Goal: Task Accomplishment & Management: Complete application form

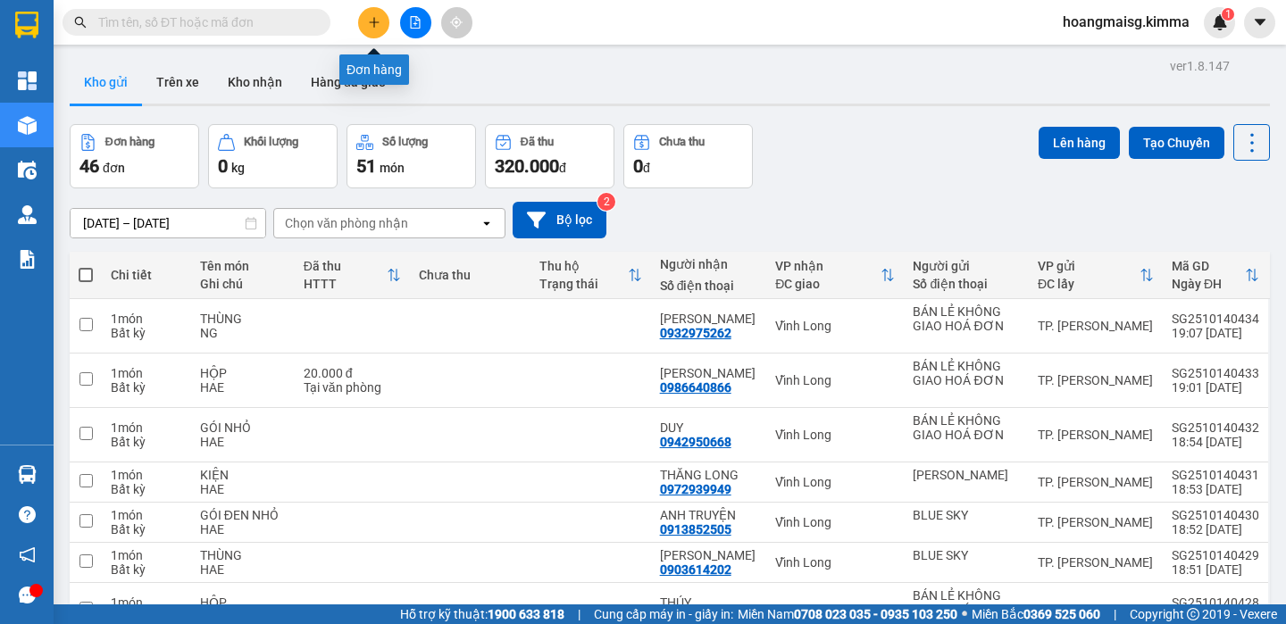
click at [381, 26] on button at bounding box center [373, 22] width 31 height 31
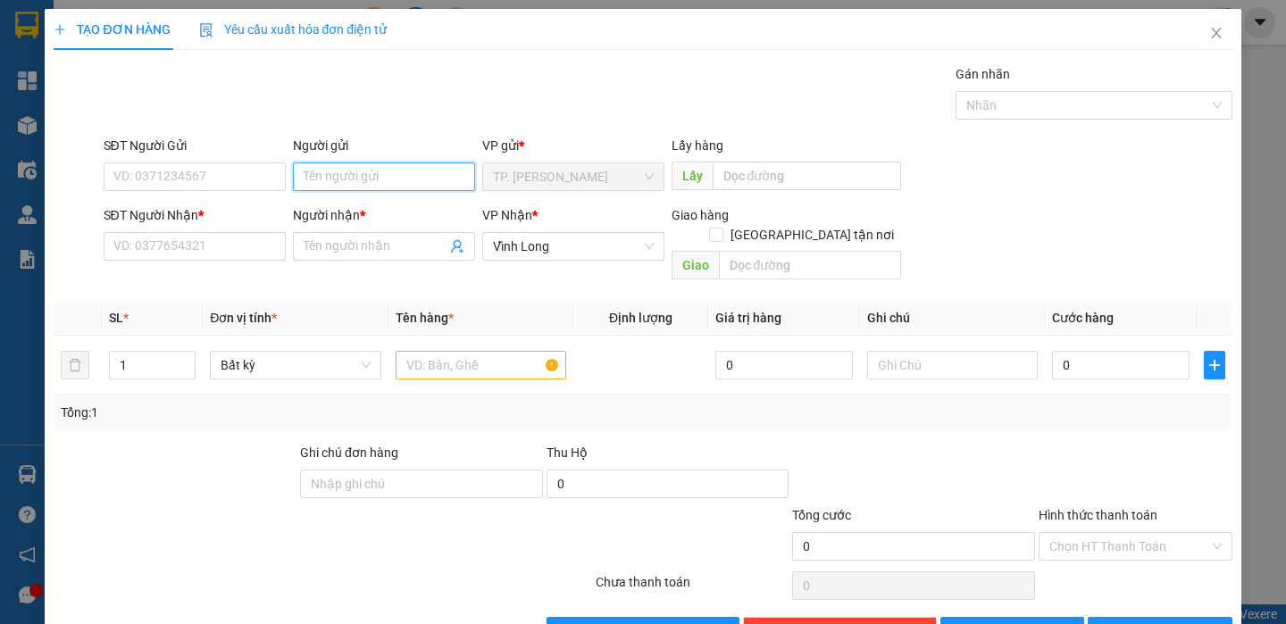
click at [359, 170] on input "Người gửi" at bounding box center [384, 176] width 182 height 29
click at [357, 168] on input "Người gửi" at bounding box center [384, 176] width 182 height 29
type input "bá"
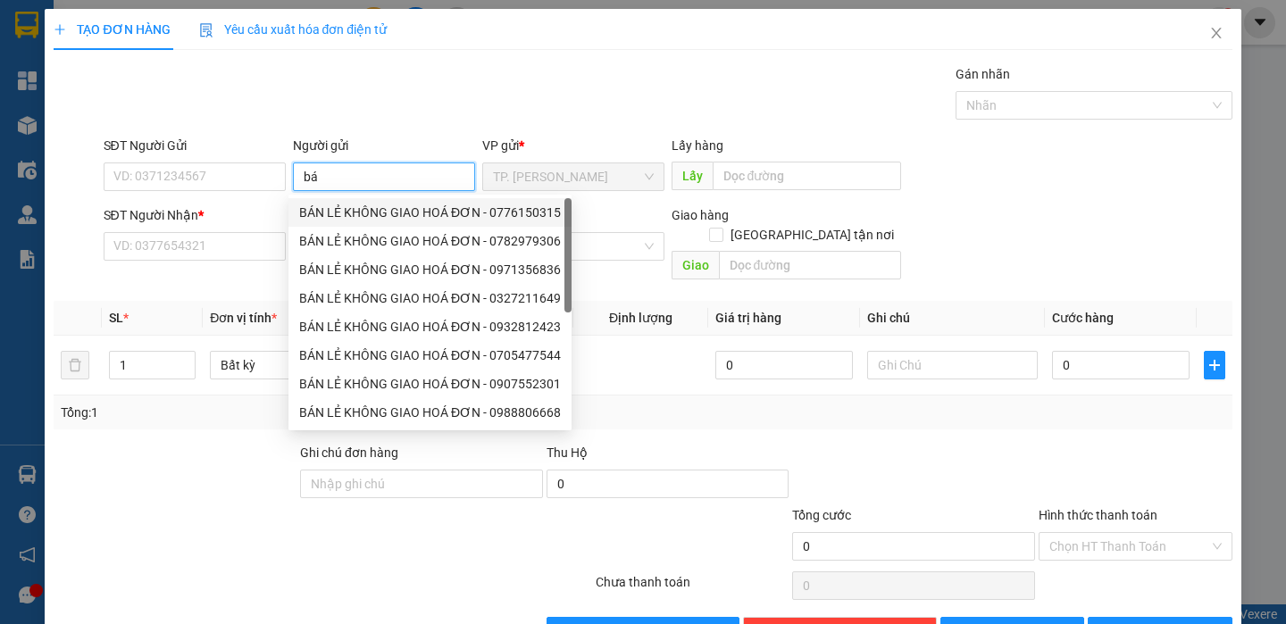
click at [344, 203] on div "BÁN LẺ KHÔNG GIAO HOÁ ĐƠN - 0776150315" at bounding box center [430, 213] width 262 height 20
type input "0776150315"
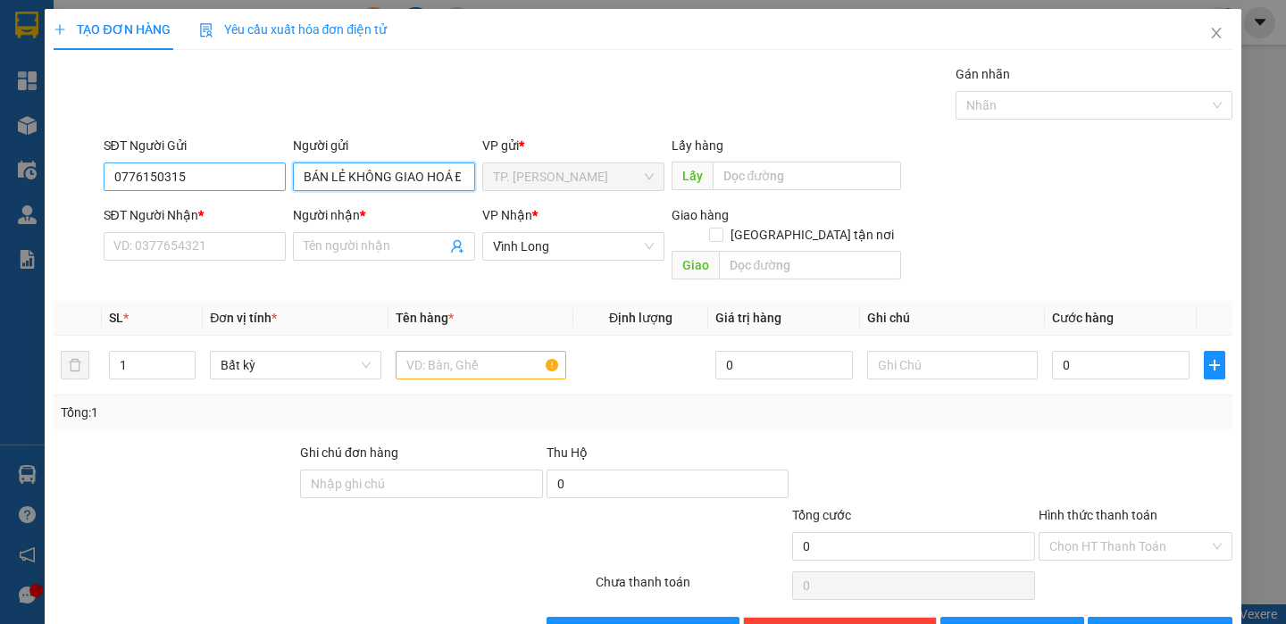
type input "BÁN LẺ KHÔNG GIAO HOÁ ĐƠN"
click at [244, 169] on input "0776150315" at bounding box center [195, 176] width 182 height 29
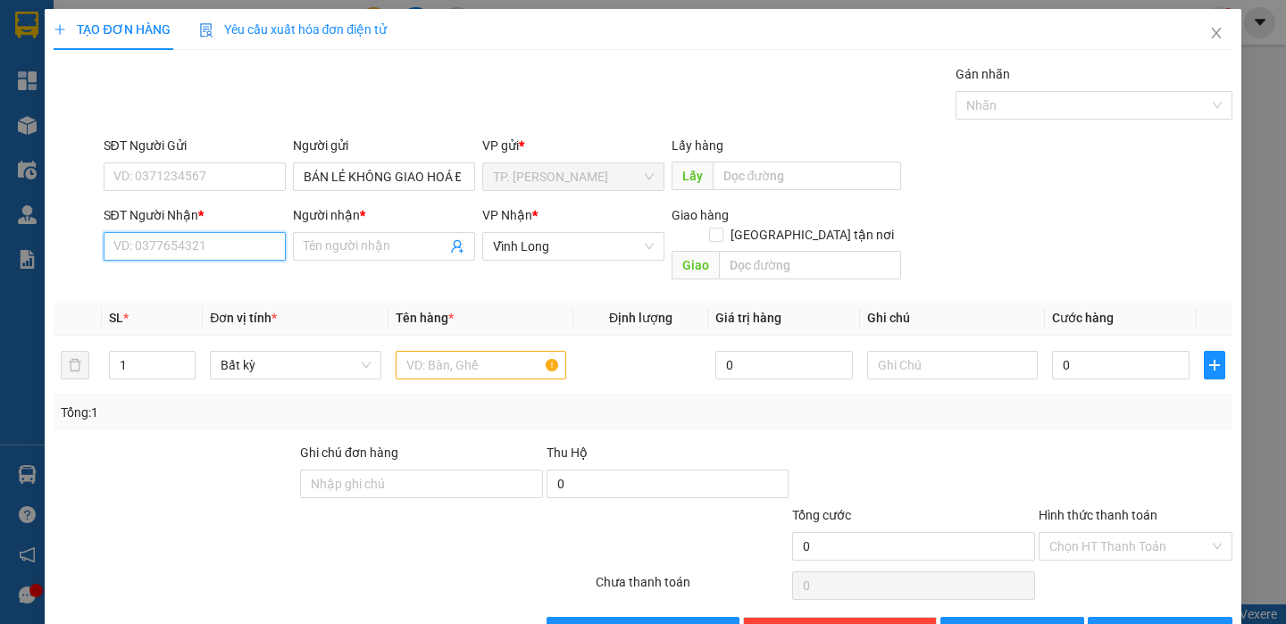
click at [247, 241] on input "SĐT Người Nhận *" at bounding box center [195, 246] width 182 height 29
click at [243, 273] on div "0907246664 - ANH AN" at bounding box center [191, 282] width 158 height 20
type input "0907246664"
type input "ANH AN"
type input "0907246664"
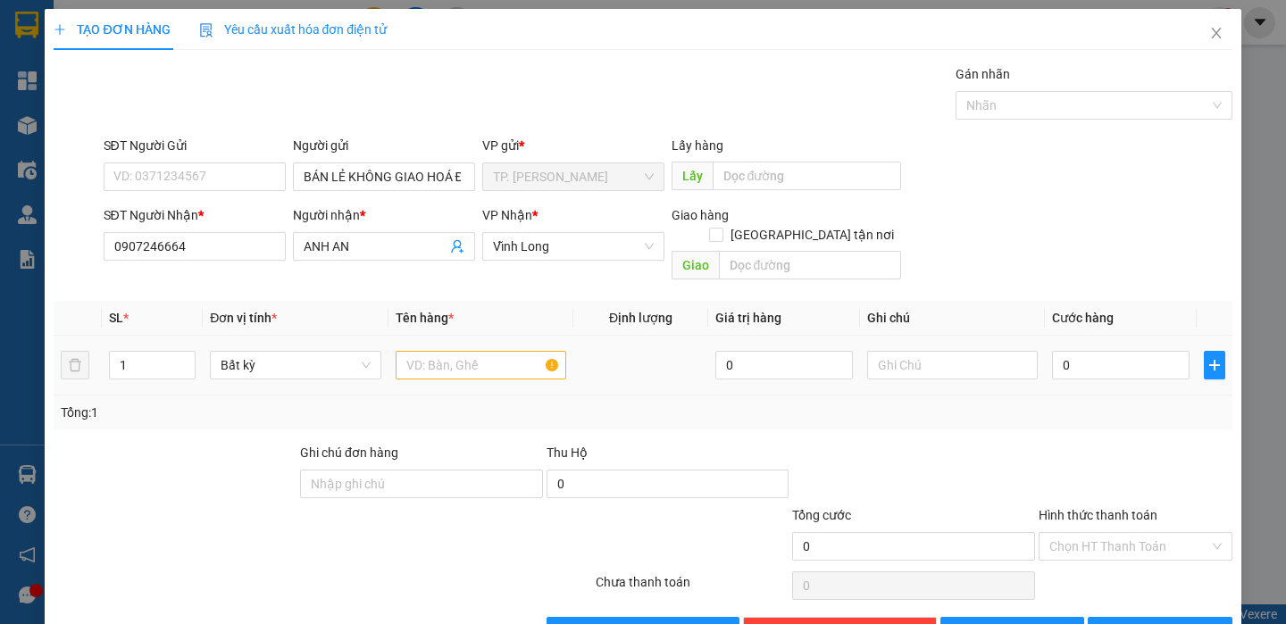
click at [490, 362] on div at bounding box center [481, 365] width 171 height 36
click at [491, 351] on input "text" at bounding box center [481, 365] width 171 height 29
type input "THÙN XANH DƯƠNG"
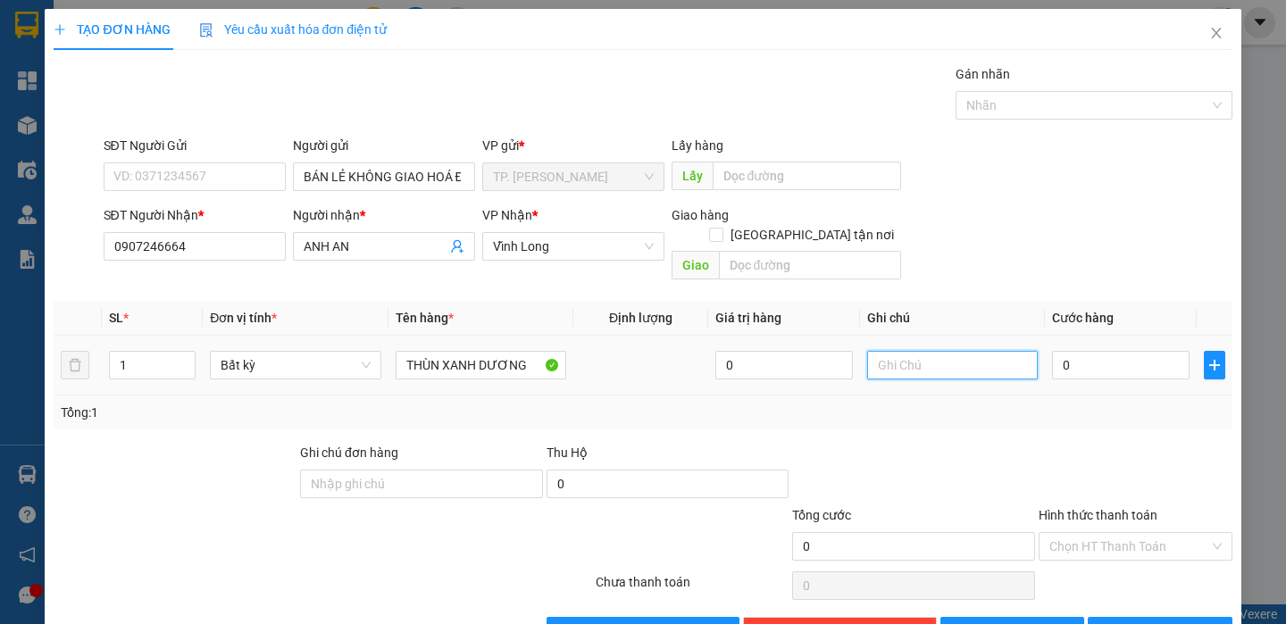
click at [981, 351] on input "text" at bounding box center [952, 365] width 171 height 29
type input "TIN"
click at [1114, 623] on icon "printer" at bounding box center [1108, 630] width 12 height 12
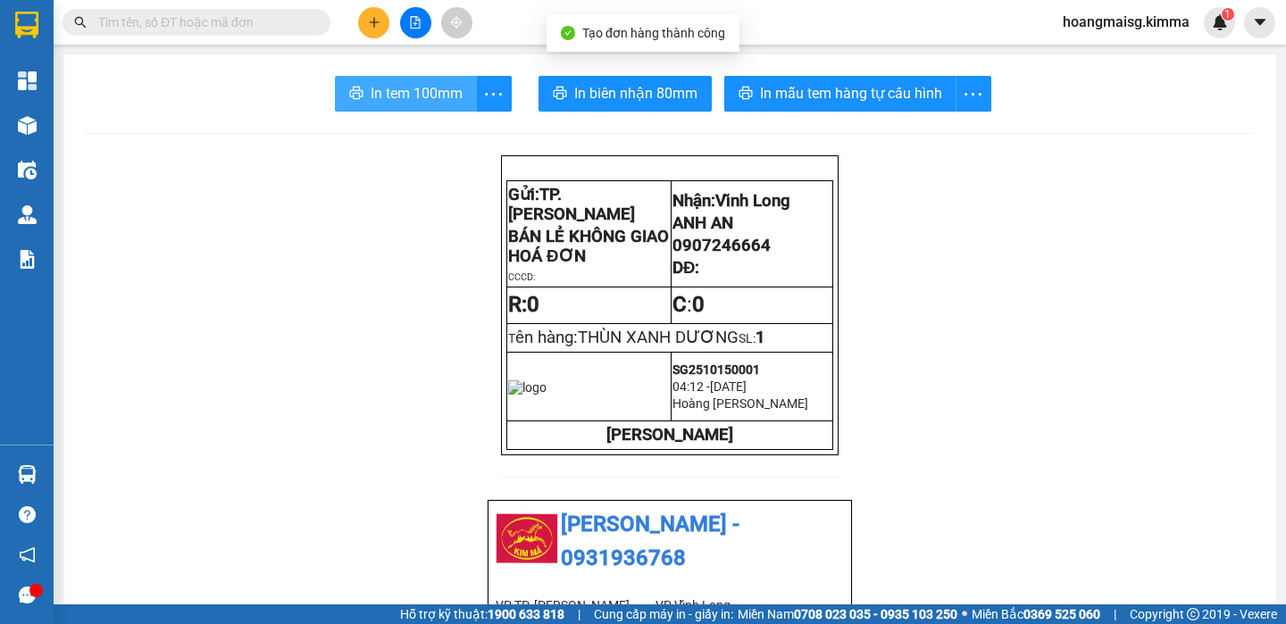
click at [426, 88] on span "In tem 100mm" at bounding box center [417, 93] width 92 height 22
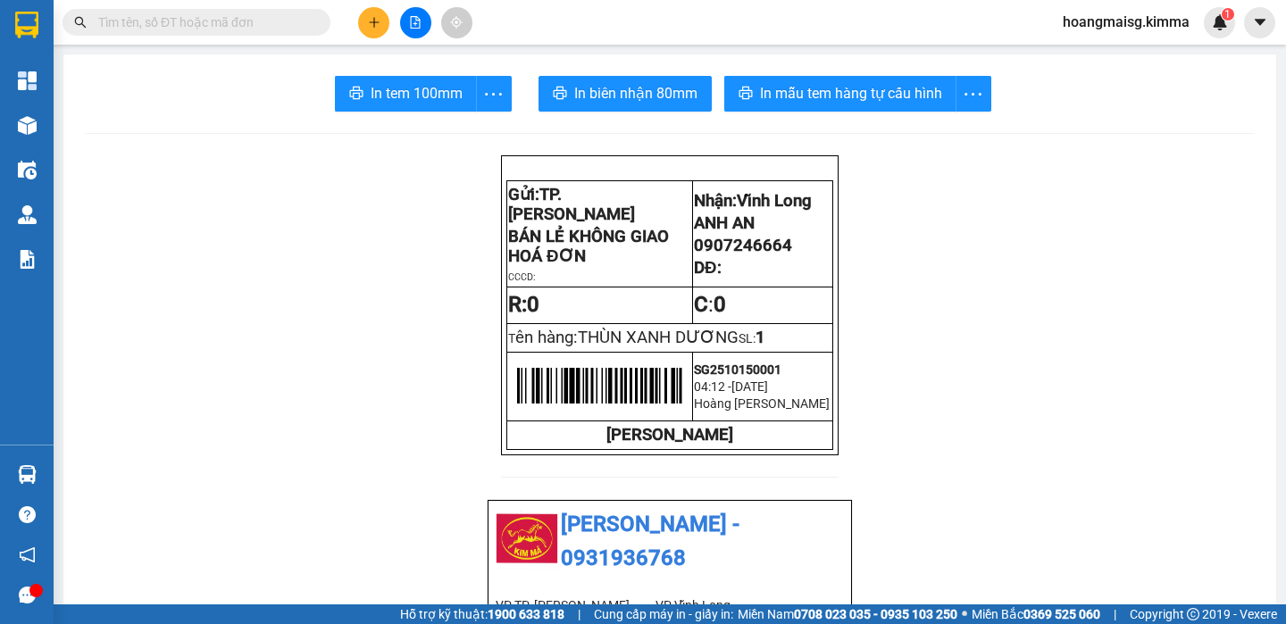
click at [372, 19] on icon "plus" at bounding box center [374, 22] width 12 height 12
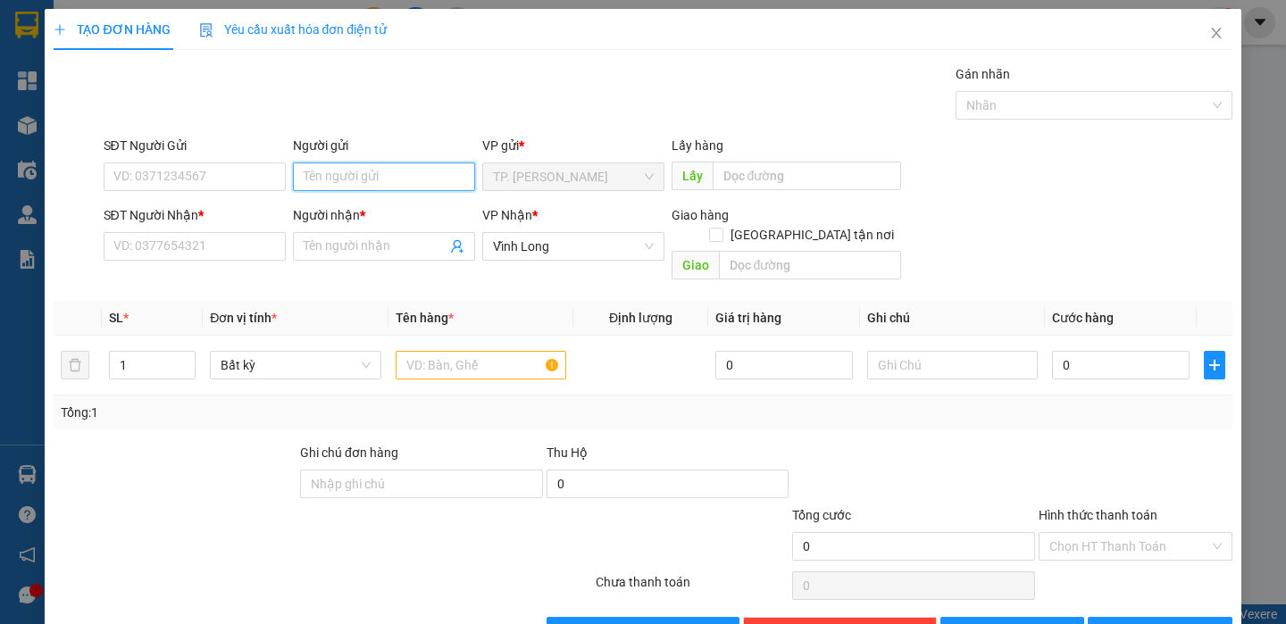
click at [317, 185] on input "Người gửi" at bounding box center [384, 176] width 182 height 29
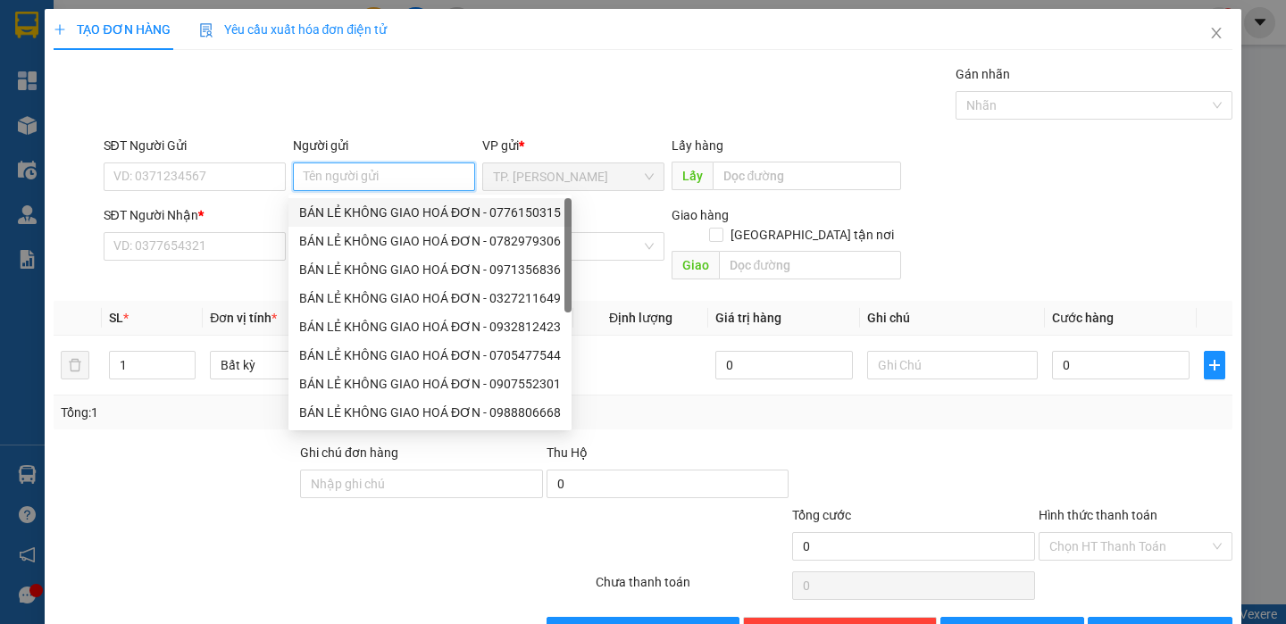
click at [334, 204] on div "BÁN LẺ KHÔNG GIAO HOÁ ĐƠN - 0776150315" at bounding box center [430, 213] width 262 height 20
type input "0776150315"
type input "BÁN LẺ KHÔNG GIAO HOÁ ĐƠN"
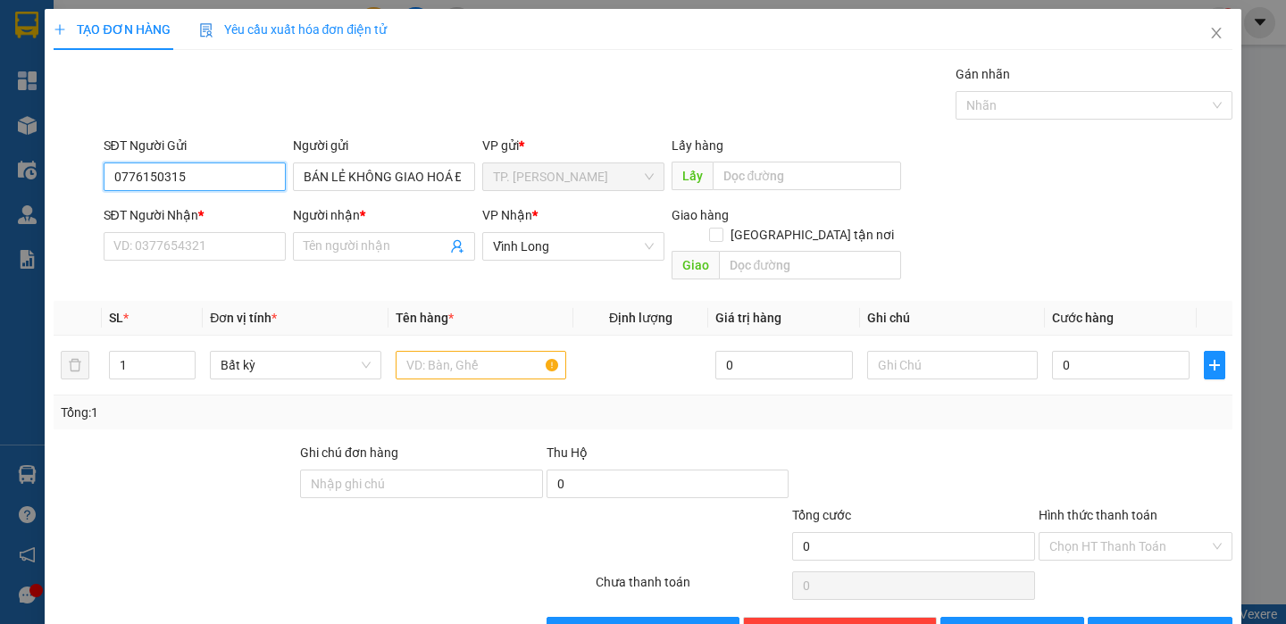
click at [224, 189] on input "0776150315" at bounding box center [195, 176] width 182 height 29
click at [221, 187] on input "0776150315" at bounding box center [195, 176] width 182 height 29
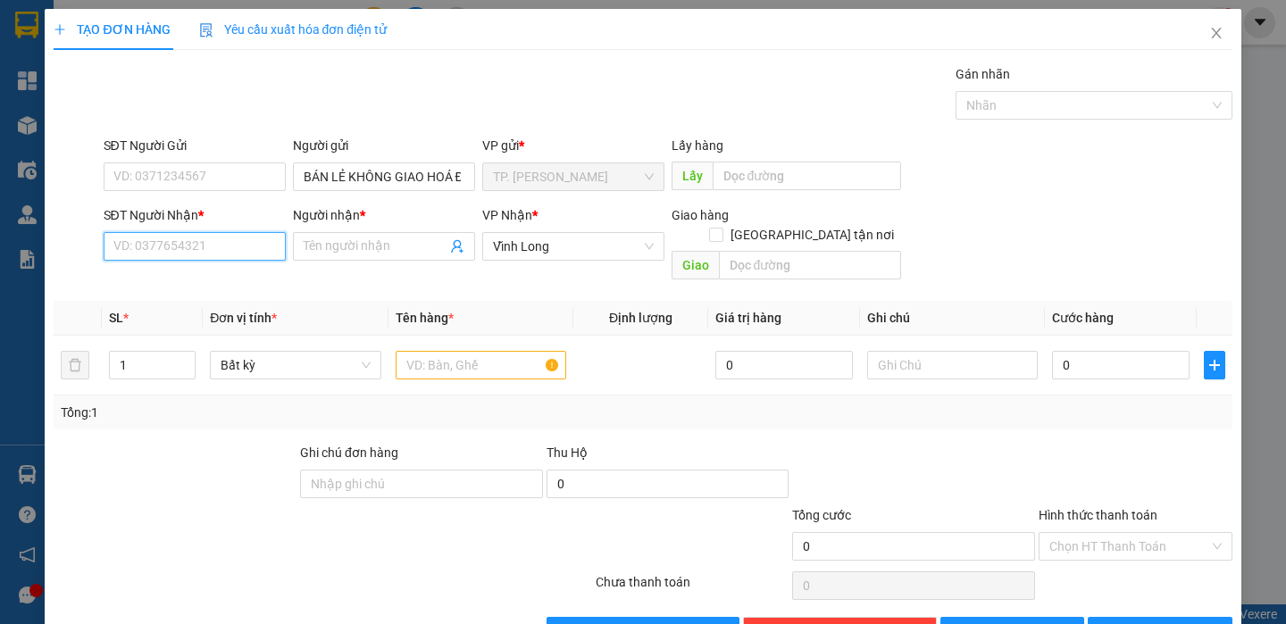
click at [221, 244] on input "SĐT Người Nhận *" at bounding box center [195, 246] width 182 height 29
type input "0916822954"
click at [222, 292] on div "0916822954 - THẾ ANH" at bounding box center [191, 282] width 179 height 29
type input "THẾ ANH"
type input "0916822954"
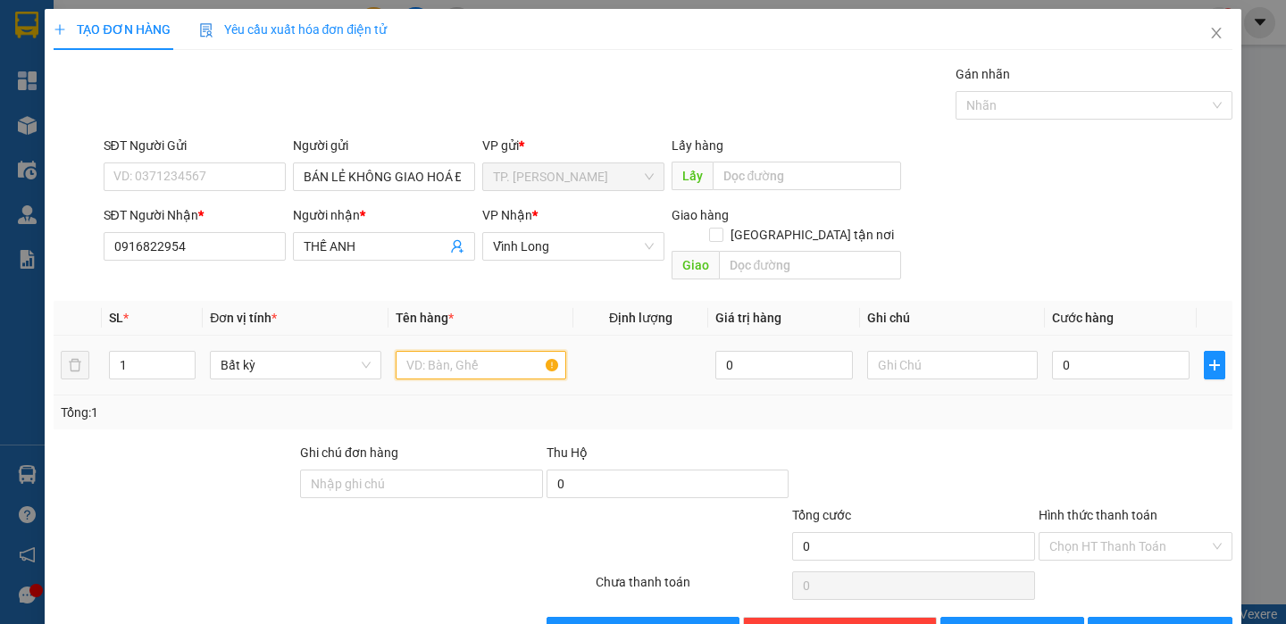
click at [421, 351] on input "text" at bounding box center [481, 365] width 171 height 29
type input "GÓI THÙNG"
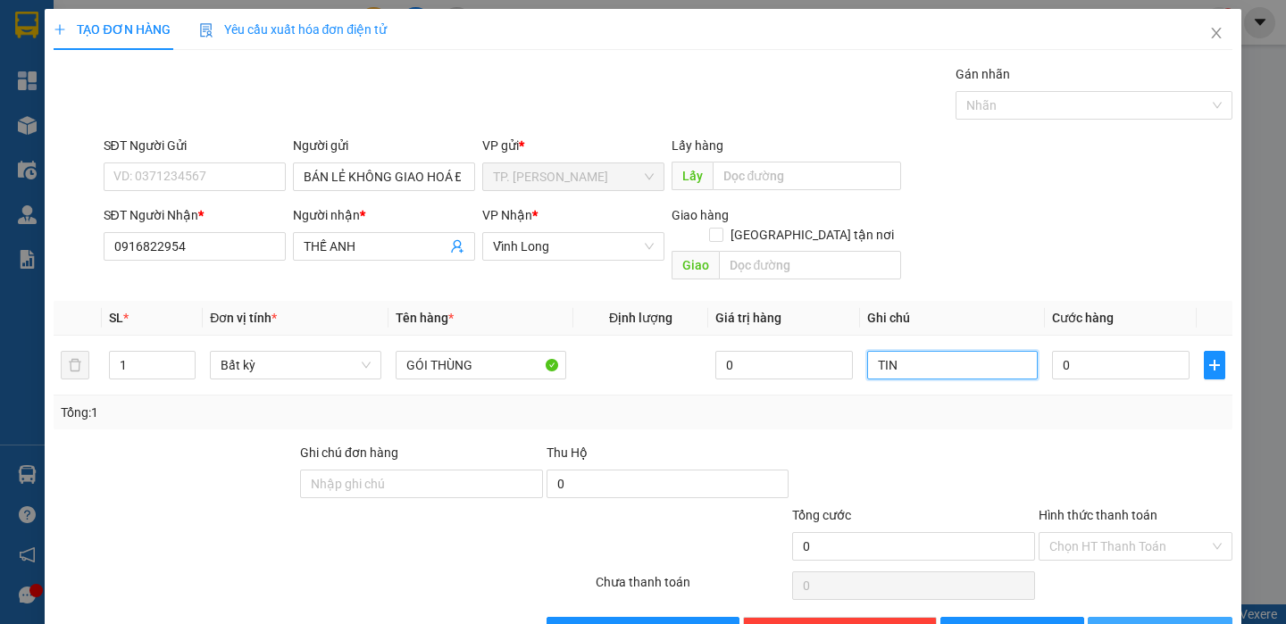
type input "TIN"
click at [1131, 621] on span "[PERSON_NAME] và In" at bounding box center [1183, 631] width 125 height 20
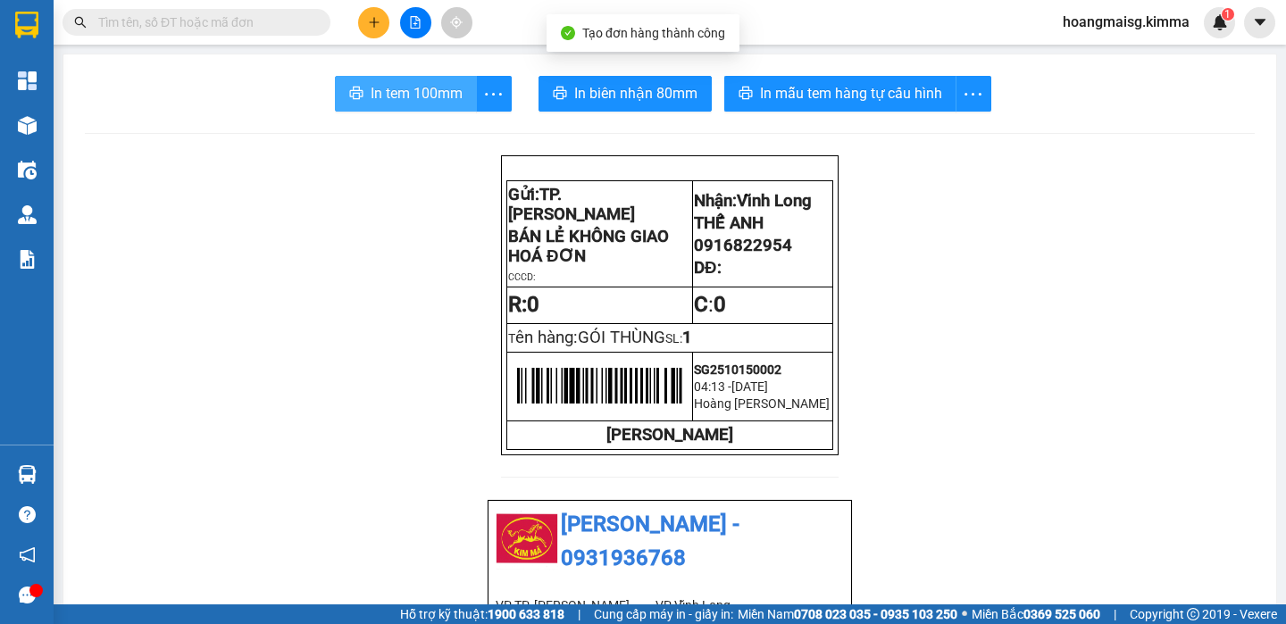
click at [439, 79] on button "In tem 100mm" at bounding box center [406, 94] width 142 height 36
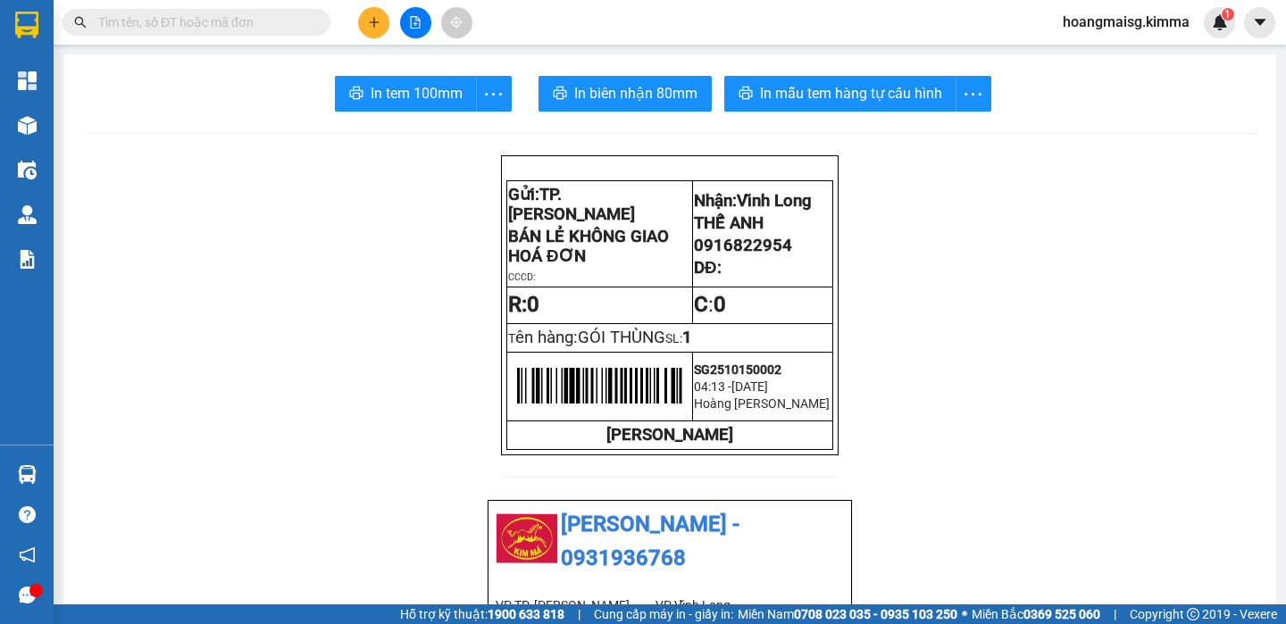
click at [379, 21] on icon "plus" at bounding box center [374, 21] width 10 height 1
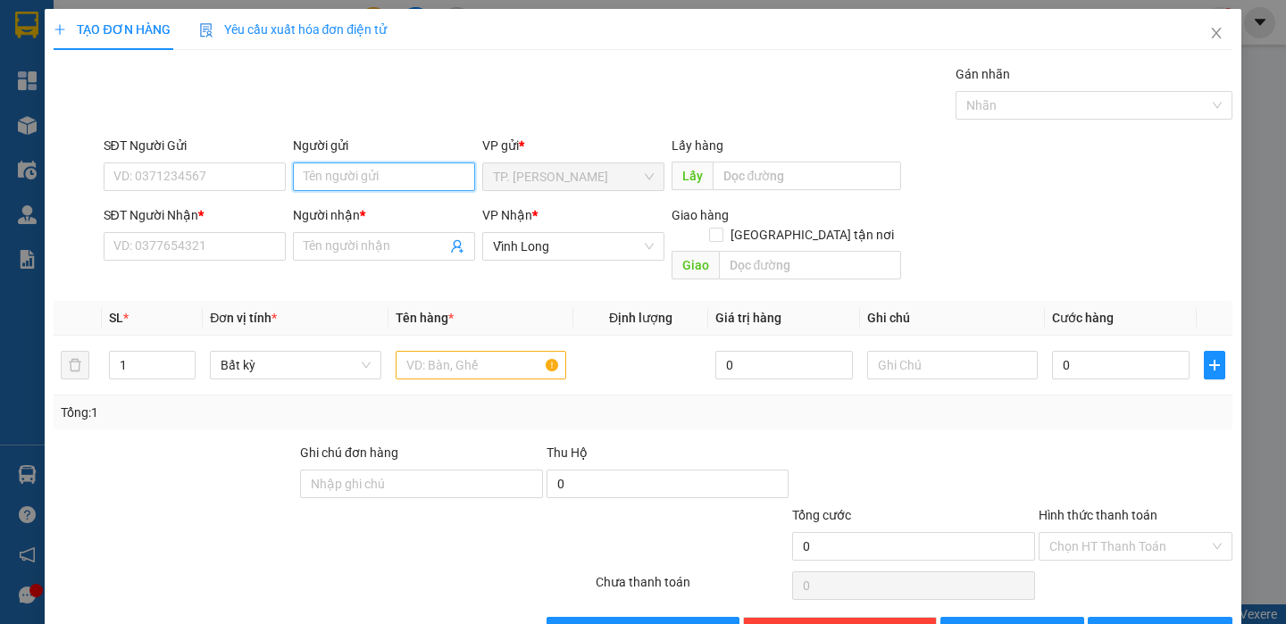
click at [370, 163] on input "Người gửi" at bounding box center [384, 176] width 182 height 29
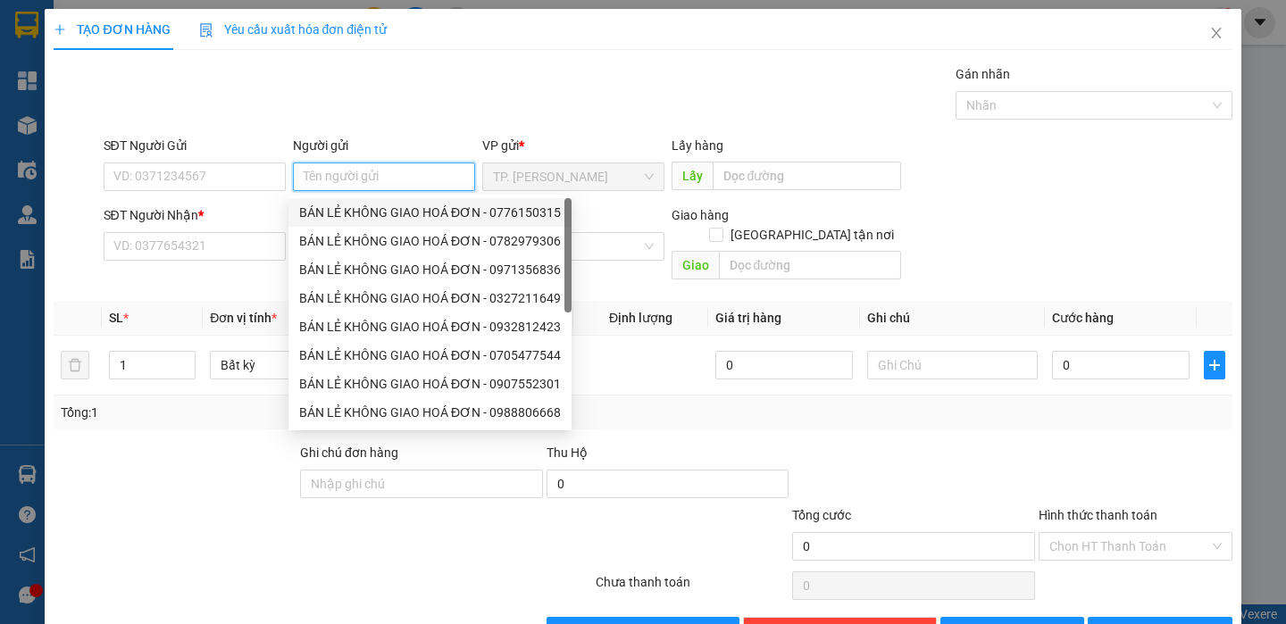
click at [374, 204] on div "BÁN LẺ KHÔNG GIAO HOÁ ĐƠN - 0776150315" at bounding box center [430, 213] width 262 height 20
type input "0776150315"
type input "BÁN LẺ KHÔNG GIAO HOÁ ĐƠN"
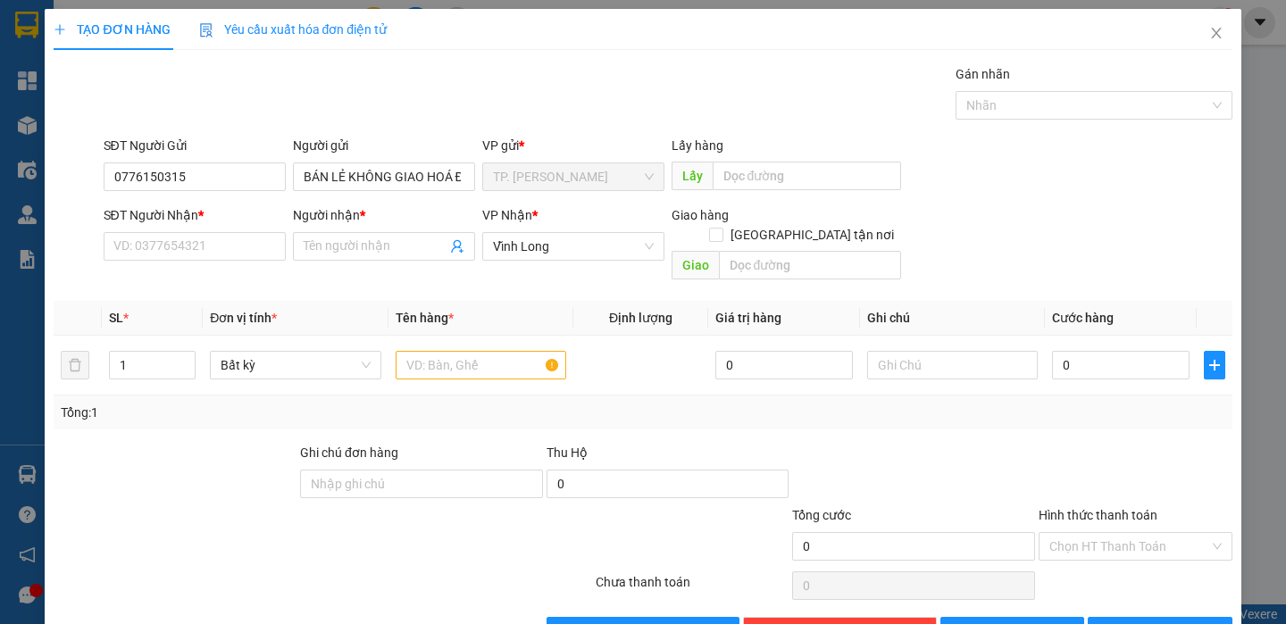
click at [237, 160] on div "SĐT Người Gửi" at bounding box center [195, 149] width 182 height 27
click at [235, 176] on input "0776150315" at bounding box center [195, 176] width 182 height 29
click at [245, 237] on input "SĐT Người Nhận *" at bounding box center [195, 246] width 182 height 29
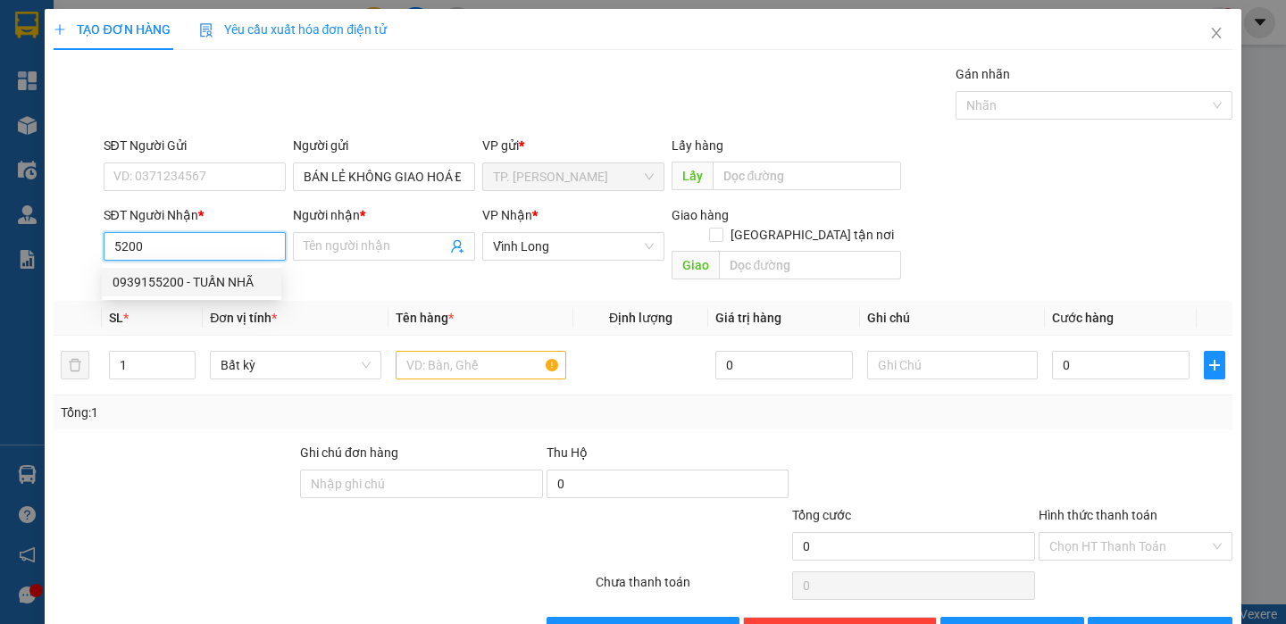
drag, startPoint x: 237, startPoint y: 276, endPoint x: 267, endPoint y: 269, distance: 31.2
click at [253, 269] on div "0939155200 - TUẤN NHÃ" at bounding box center [191, 282] width 179 height 29
type input "0939155200"
type input "TUẤN NHÃ"
type input "0939155200"
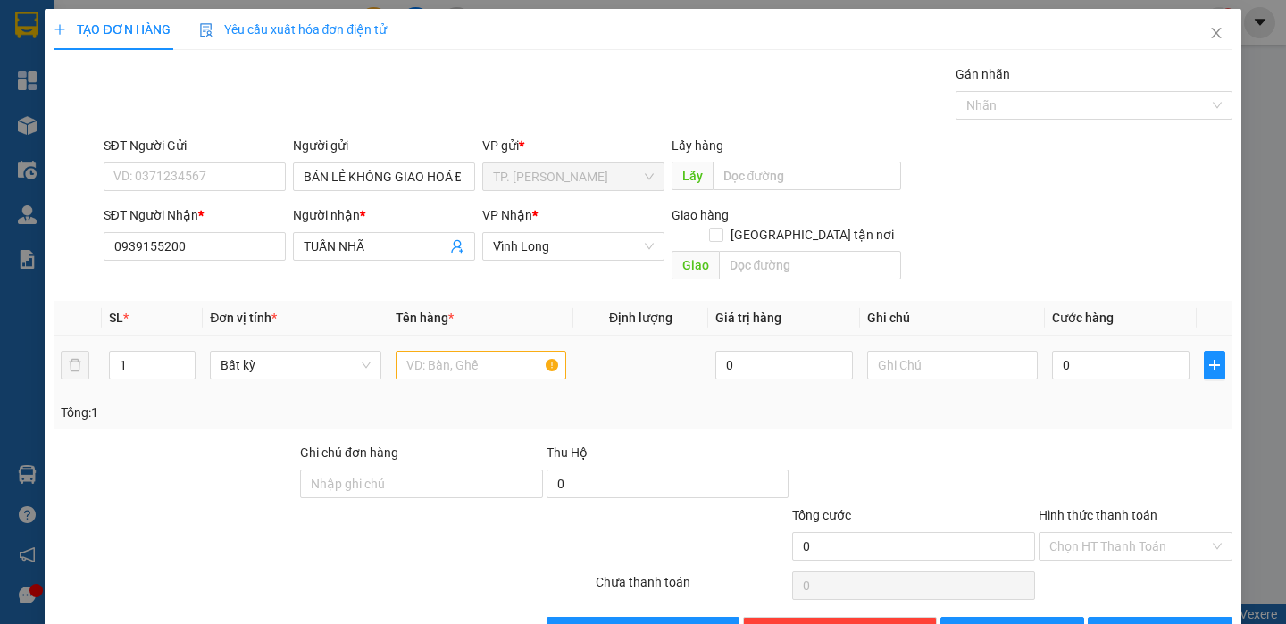
click at [477, 360] on div at bounding box center [481, 365] width 171 height 36
click at [466, 356] on input "text" at bounding box center [481, 365] width 171 height 29
type input "HỘP ĐỎ"
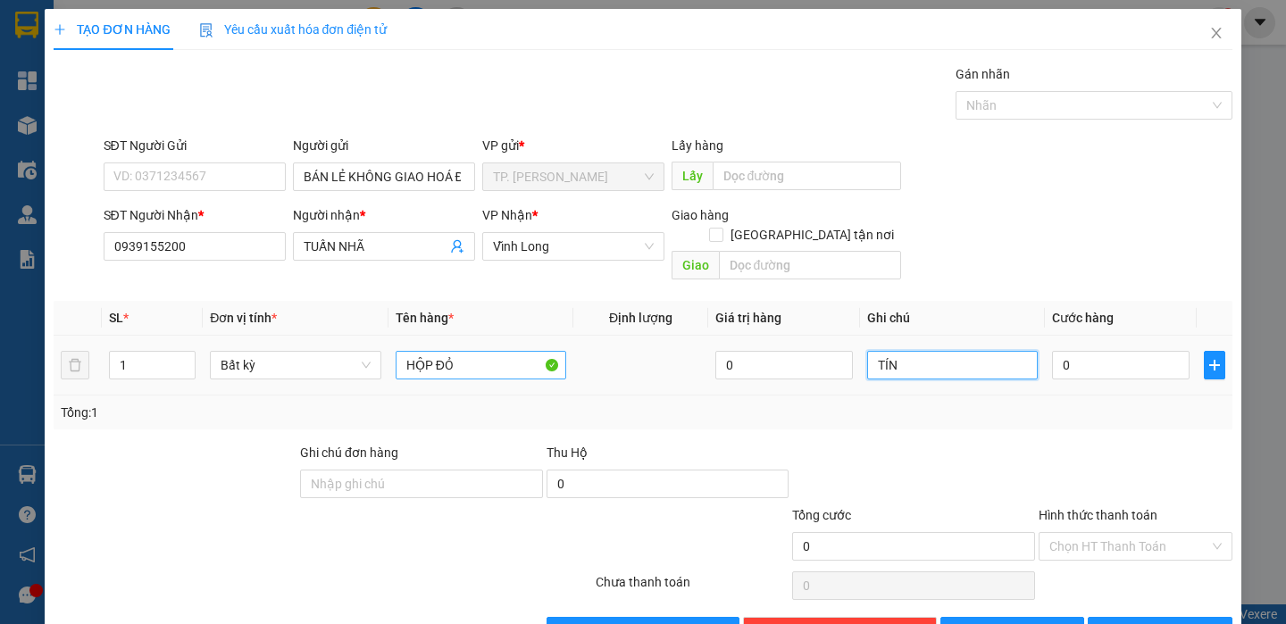
type input "TÍN"
type input "02"
type input "2"
type input "020"
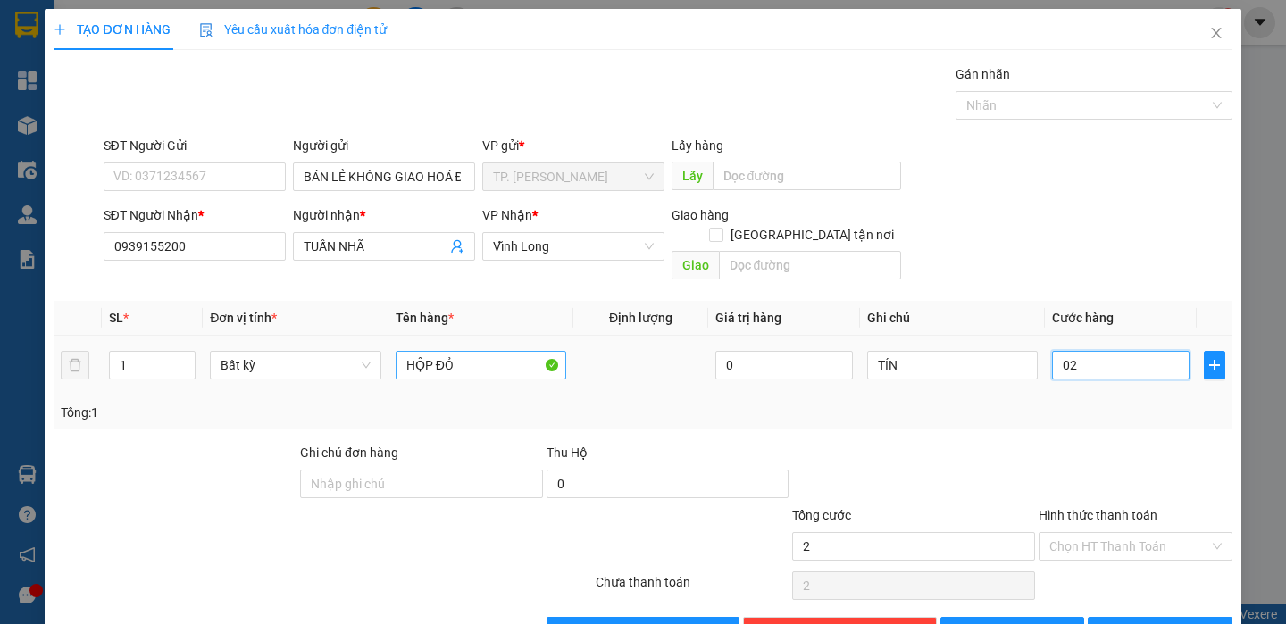
type input "20"
type input "20.000"
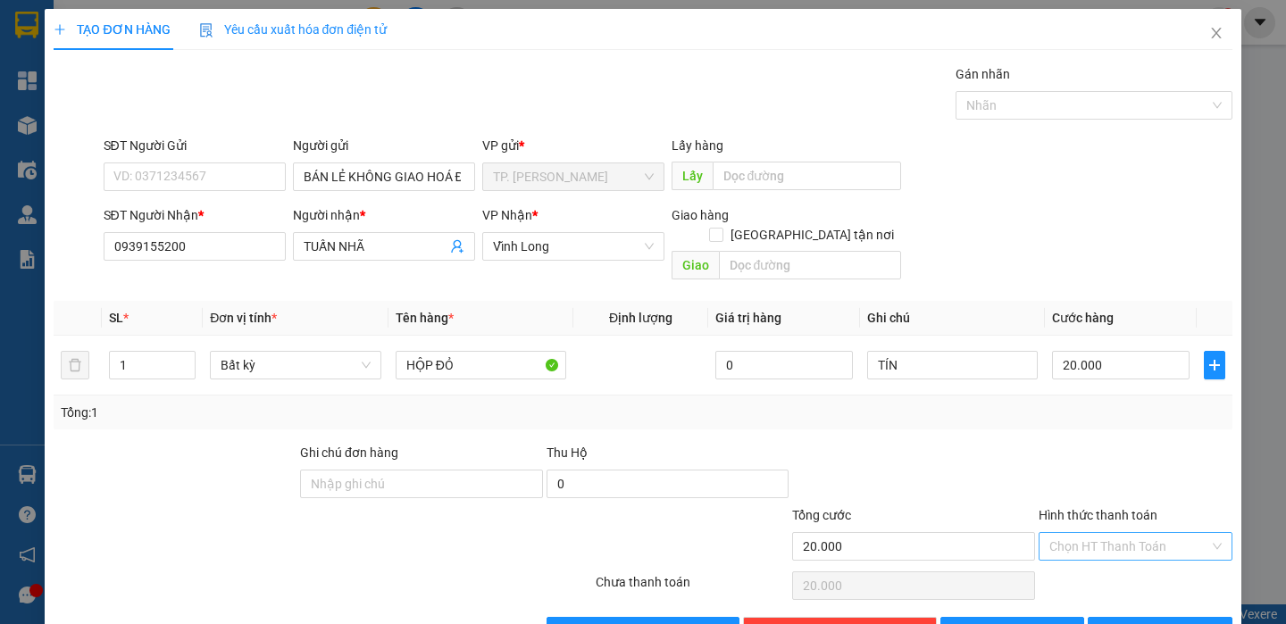
click at [1125, 533] on input "Hình thức thanh toán" at bounding box center [1129, 546] width 160 height 27
click at [1122, 562] on div "Tại văn phòng" at bounding box center [1122, 563] width 170 height 20
type input "0"
click at [1156, 617] on button "[PERSON_NAME] và In" at bounding box center [1159, 631] width 144 height 29
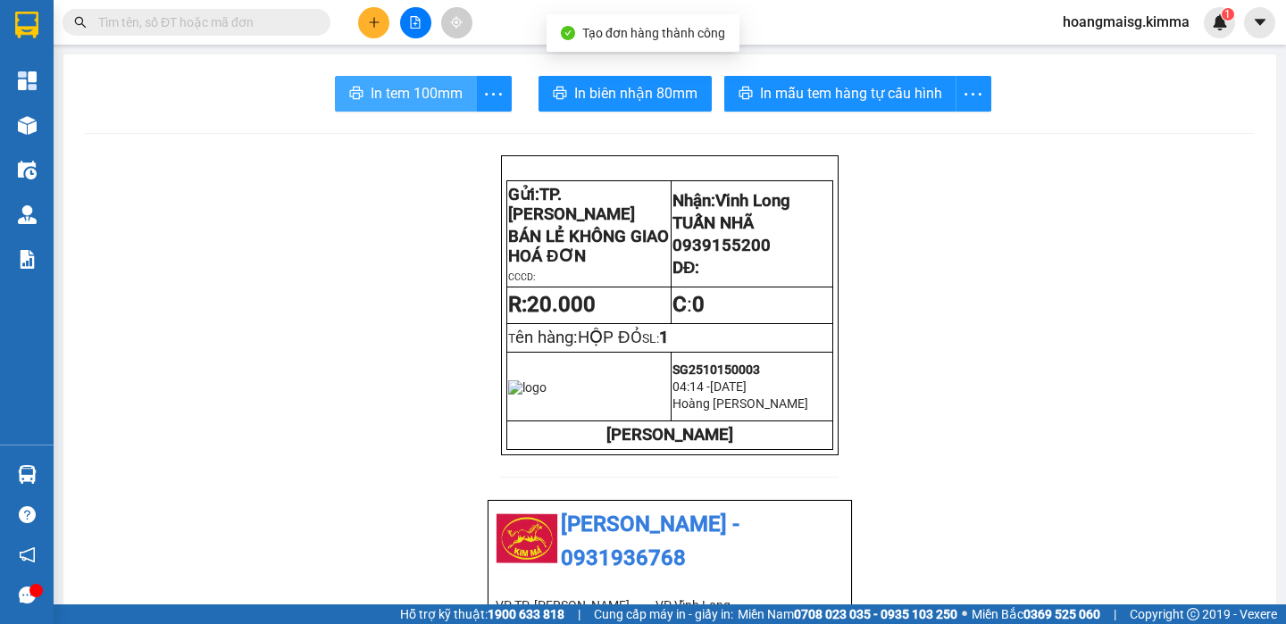
click at [387, 79] on button "In tem 100mm" at bounding box center [406, 94] width 142 height 36
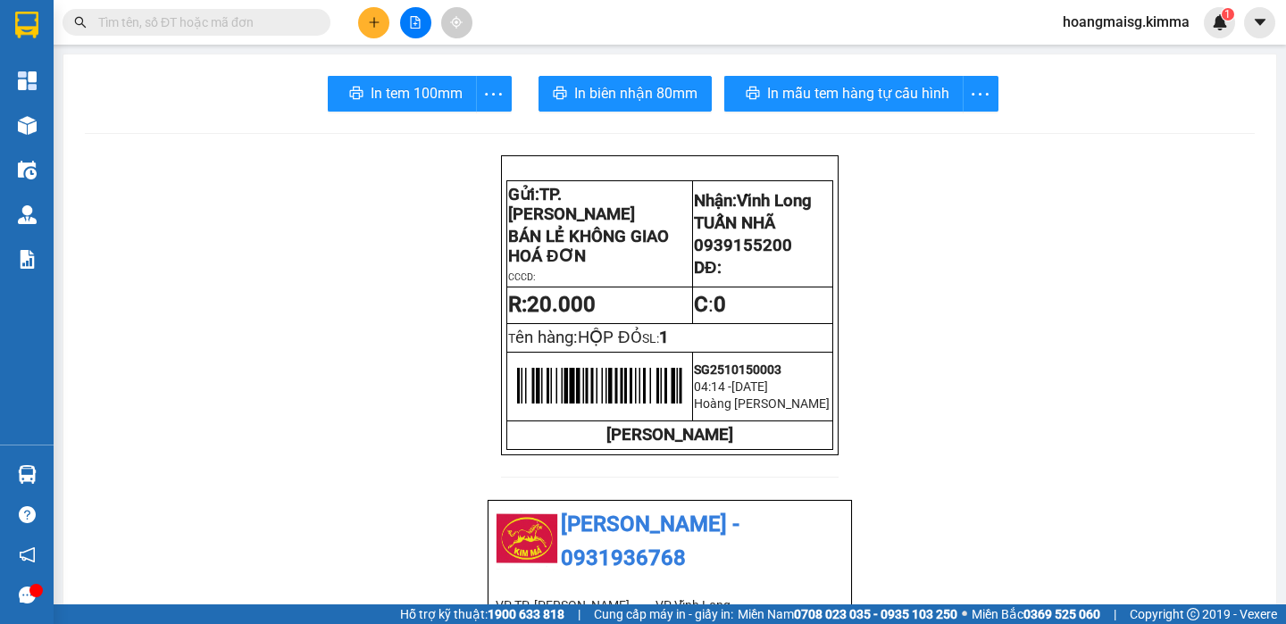
click at [385, 31] on button at bounding box center [373, 22] width 31 height 31
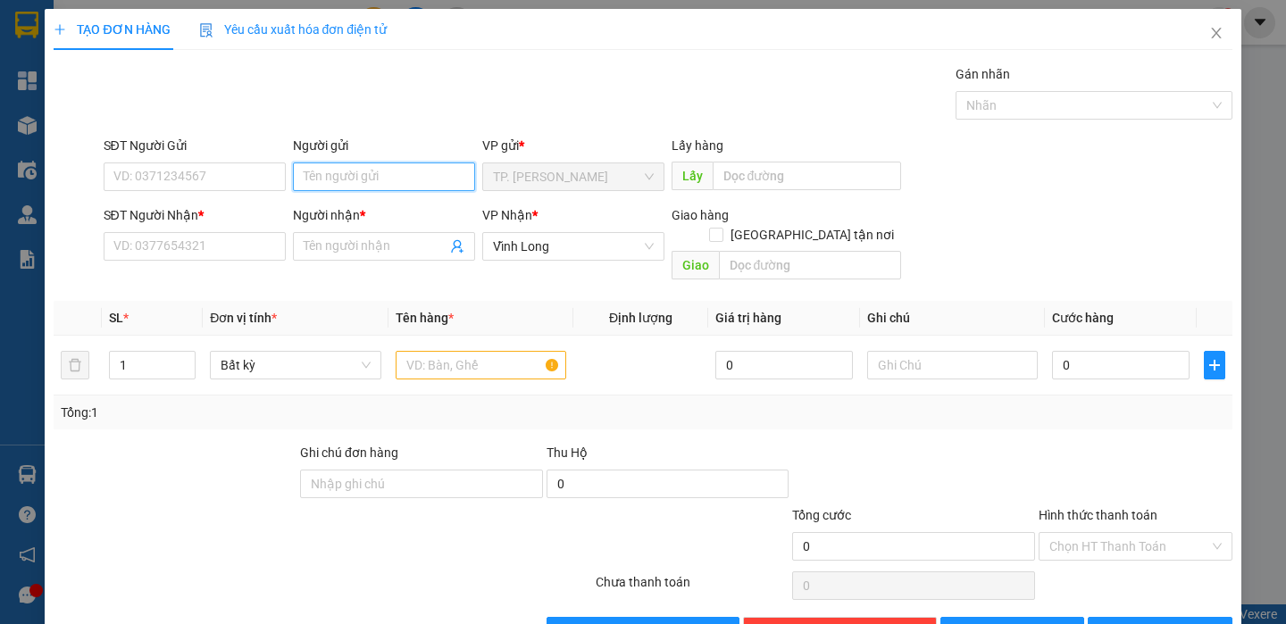
click at [349, 184] on input "Người gửi" at bounding box center [384, 176] width 182 height 29
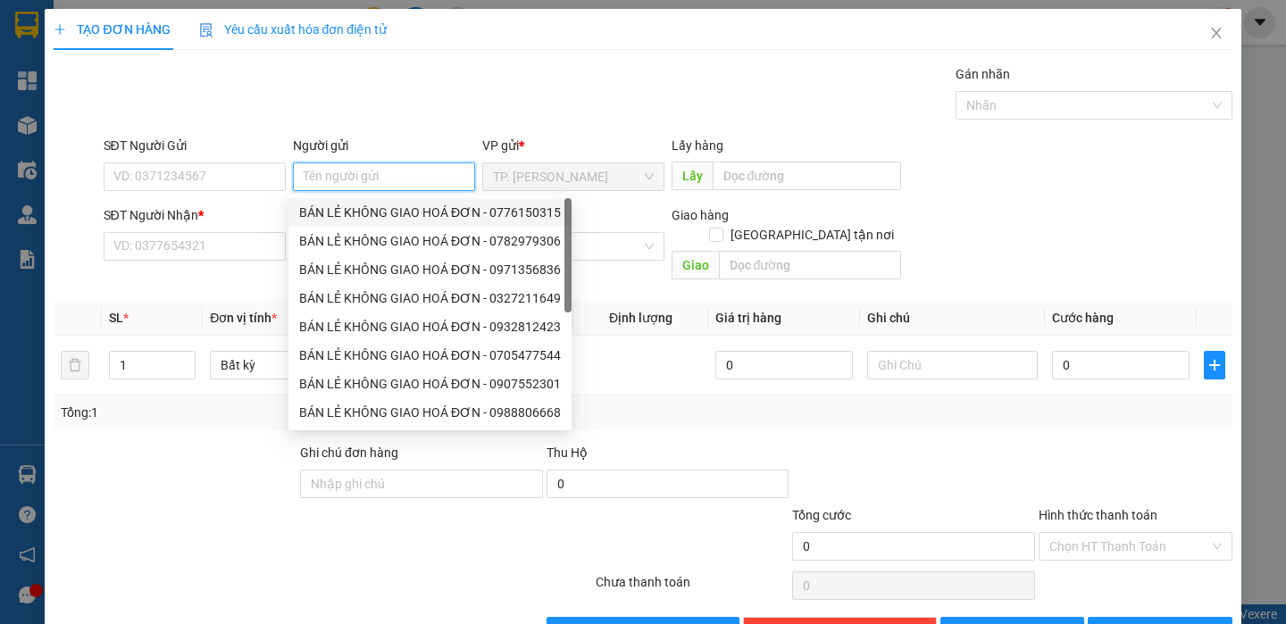
click at [343, 212] on div "BÁN LẺ KHÔNG GIAO HOÁ ĐƠN - 0776150315" at bounding box center [430, 213] width 262 height 20
type input "0776150315"
type input "BÁN LẺ KHÔNG GIAO HOÁ ĐƠN"
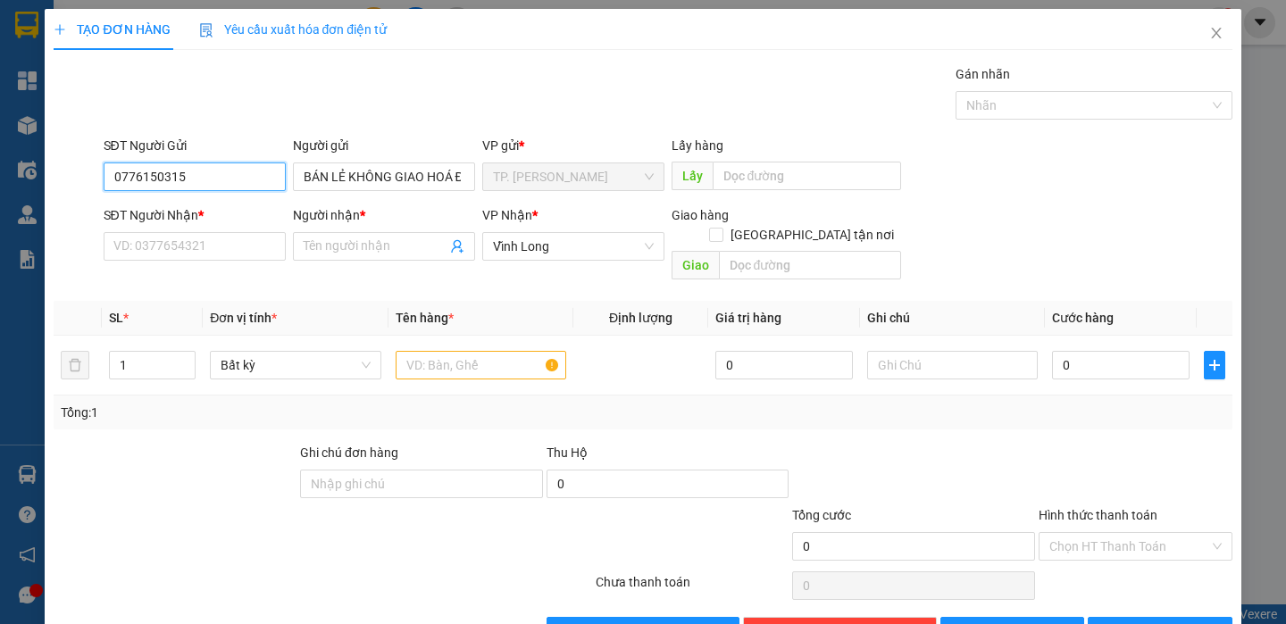
click at [244, 185] on input "0776150315" at bounding box center [195, 176] width 182 height 29
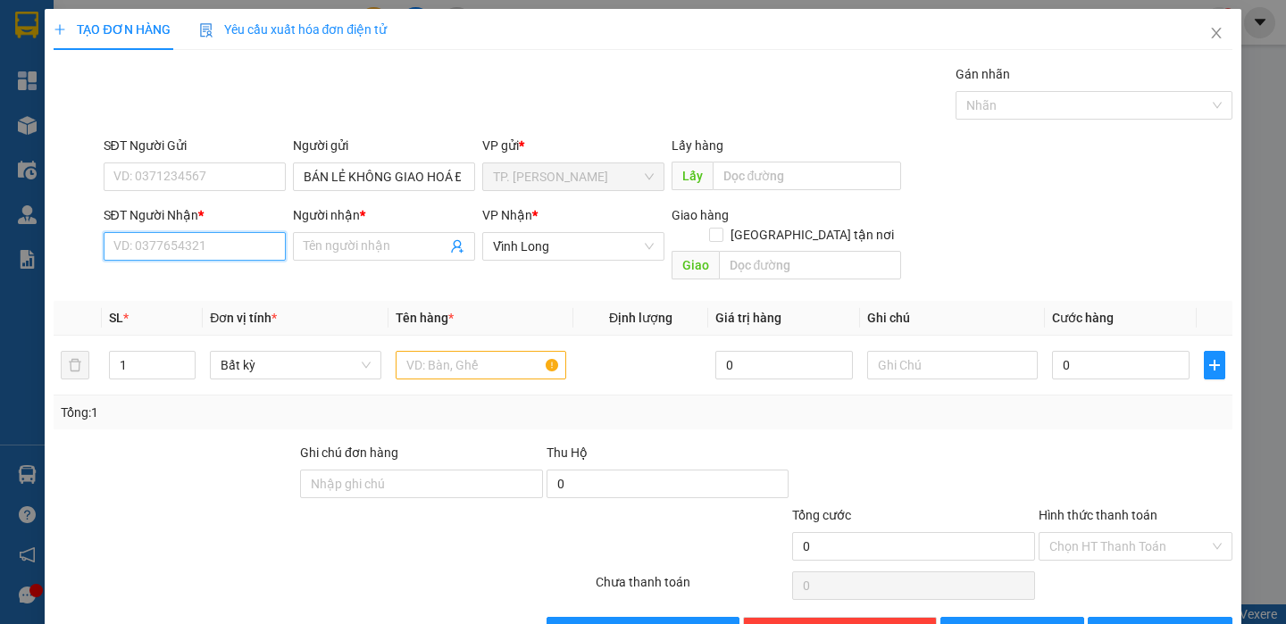
click at [222, 254] on input "SĐT Người Nhận *" at bounding box center [195, 246] width 182 height 29
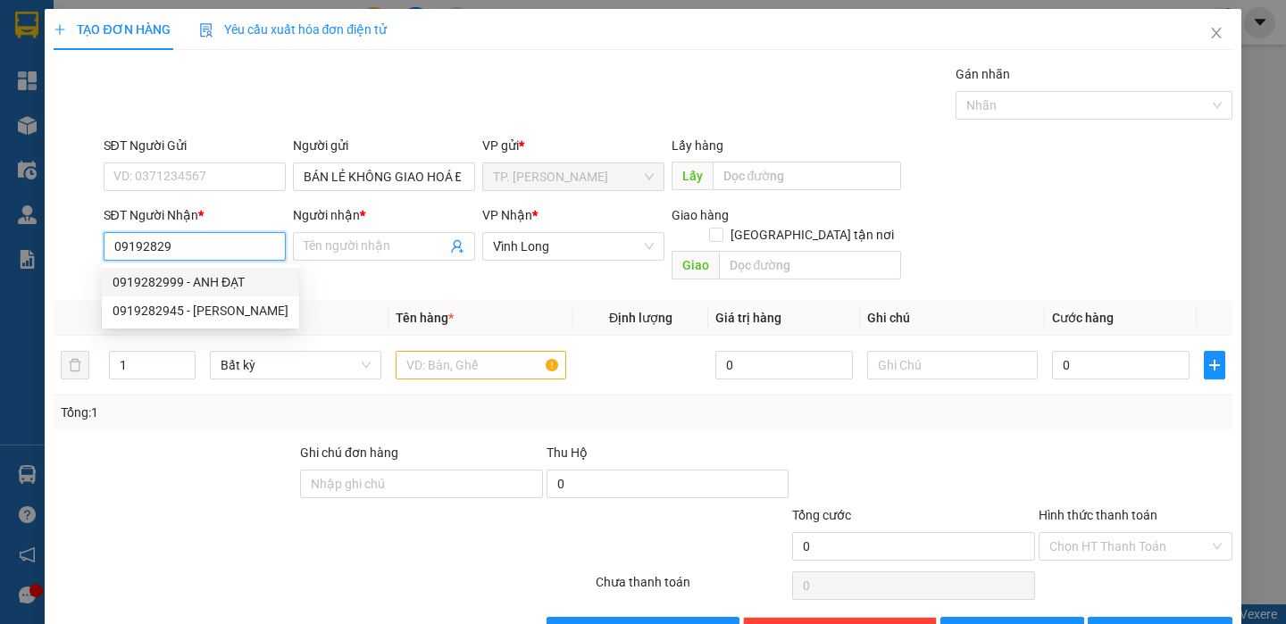
click at [217, 279] on div "0919282999 - ANH ĐẠT" at bounding box center [200, 282] width 176 height 20
type input "0919282999"
type input "ANH ĐẠT"
type input "0919282999"
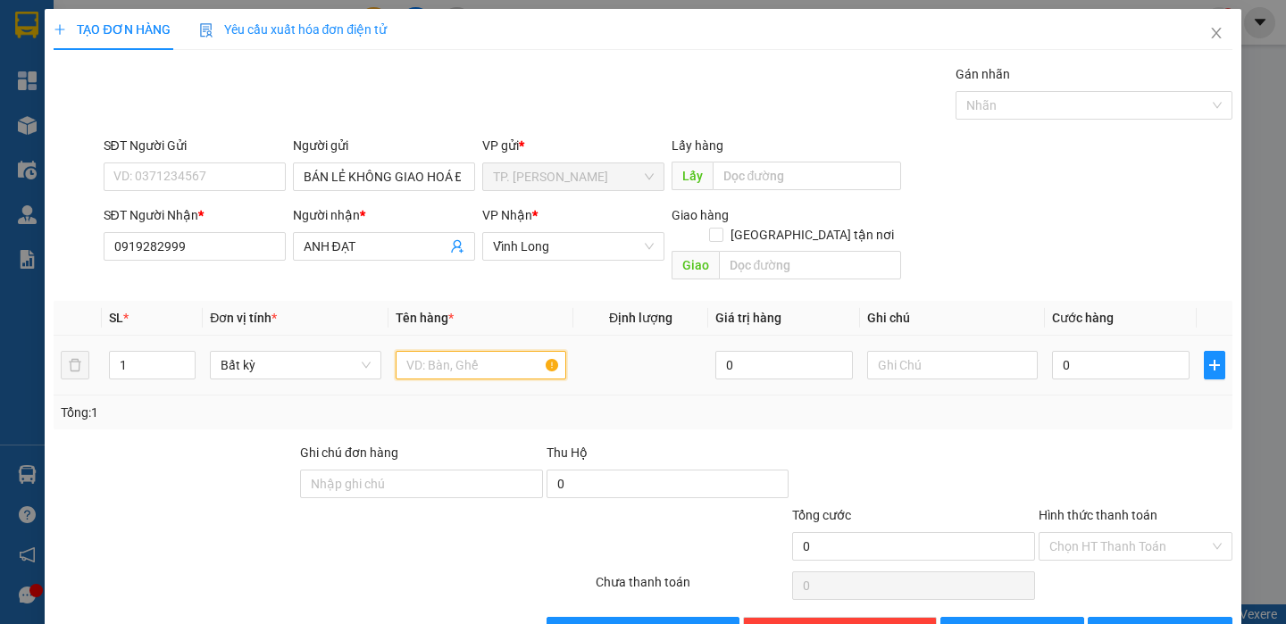
click at [451, 351] on input "text" at bounding box center [481, 365] width 171 height 29
type input "GIỎ TRẮNG NHỎ"
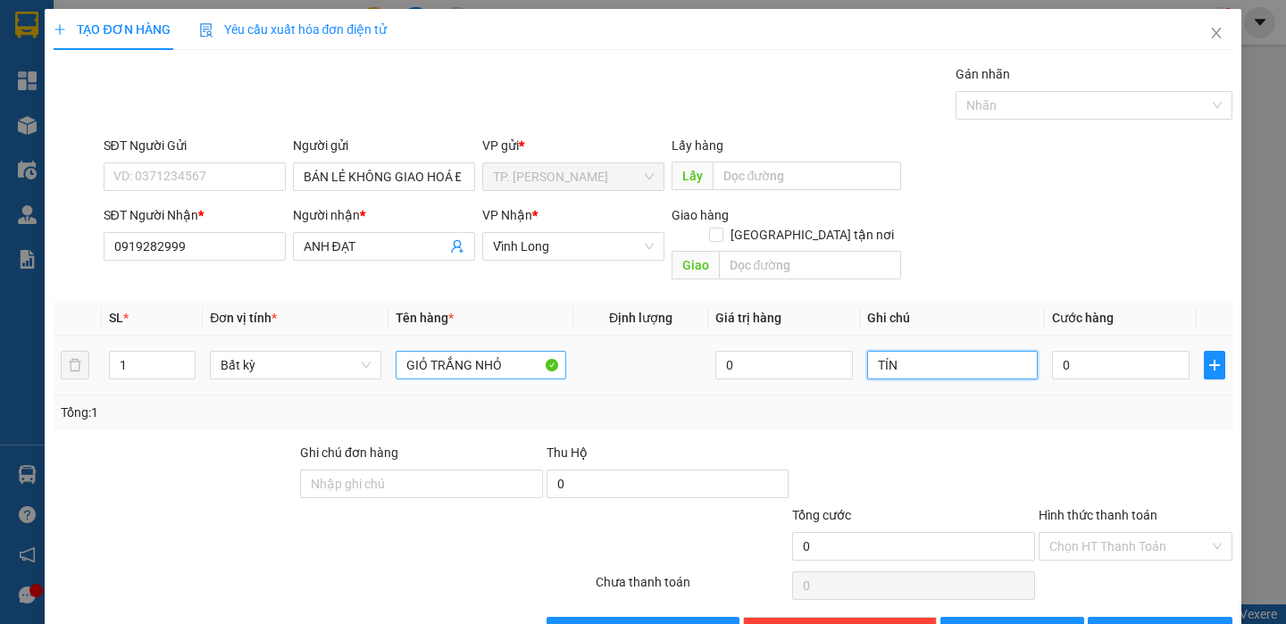
type input "TÍN"
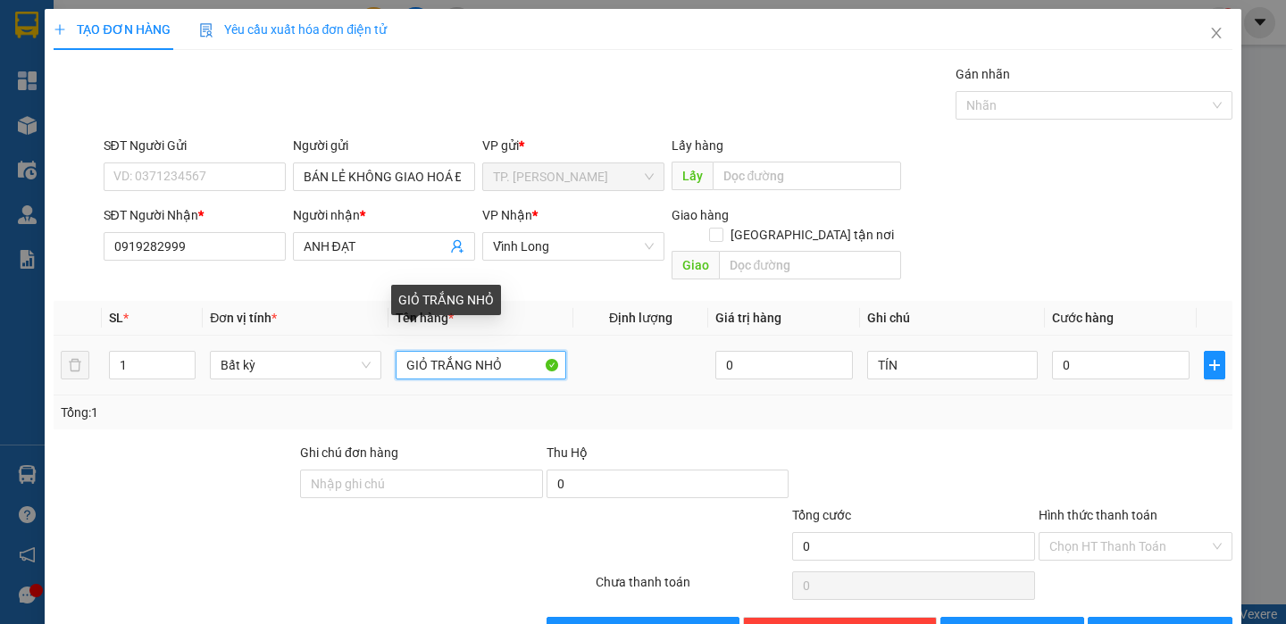
click at [419, 351] on input "GIỎ TRẮNG NHỎ" at bounding box center [481, 365] width 171 height 29
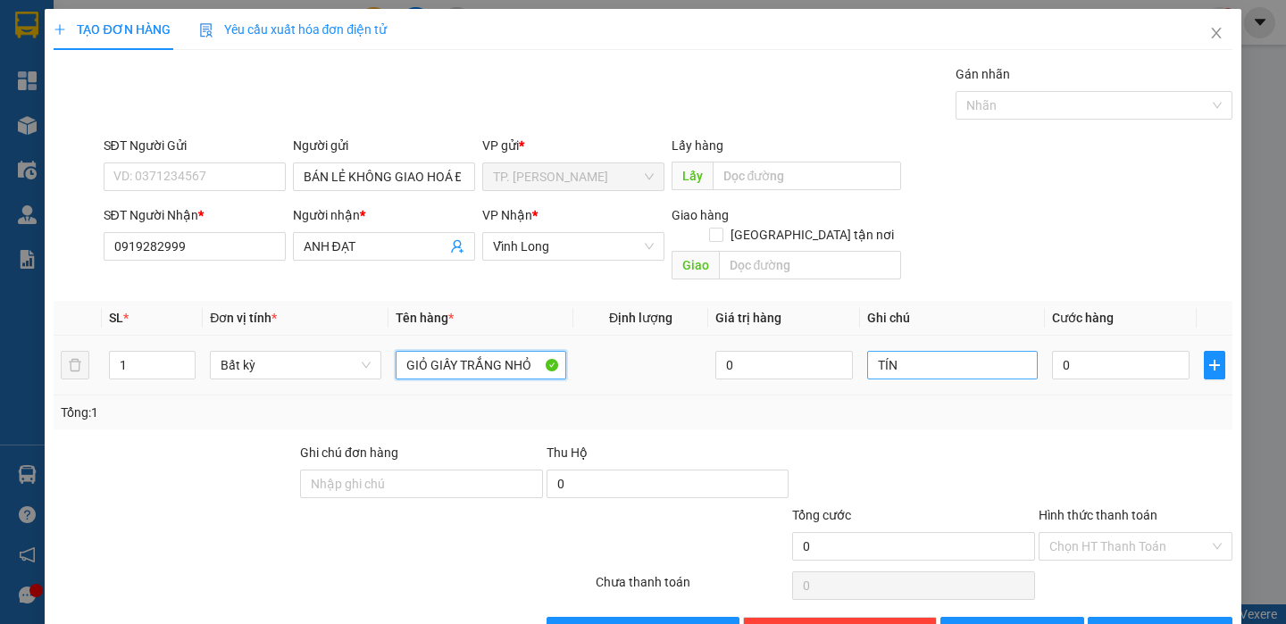
type input "GIỎ GIẤY TRẮNG NHỎ"
click at [912, 351] on input "TÍN" at bounding box center [952, 365] width 171 height 29
click at [912, 351] on input "TÍN (CK)" at bounding box center [952, 365] width 171 height 29
type input "TÍN (CK)"
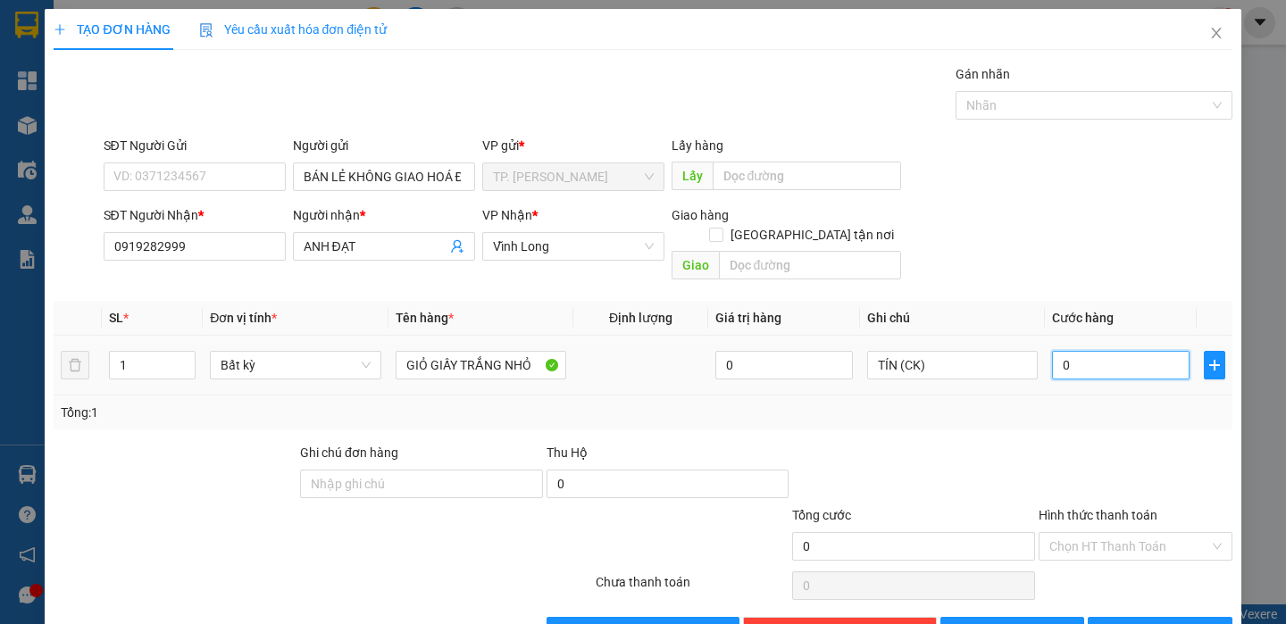
click at [1093, 351] on input "0" at bounding box center [1120, 365] width 137 height 29
type input "2"
type input "20"
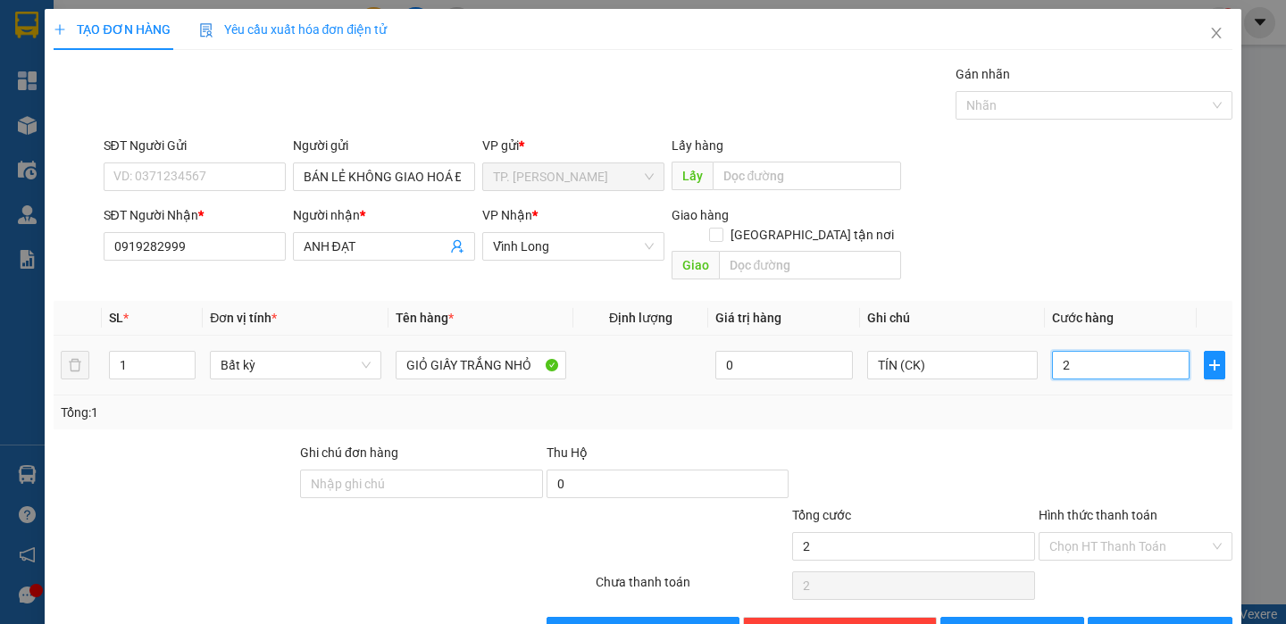
type input "20"
type input "20.000"
click at [1110, 534] on input "Hình thức thanh toán" at bounding box center [1129, 546] width 160 height 27
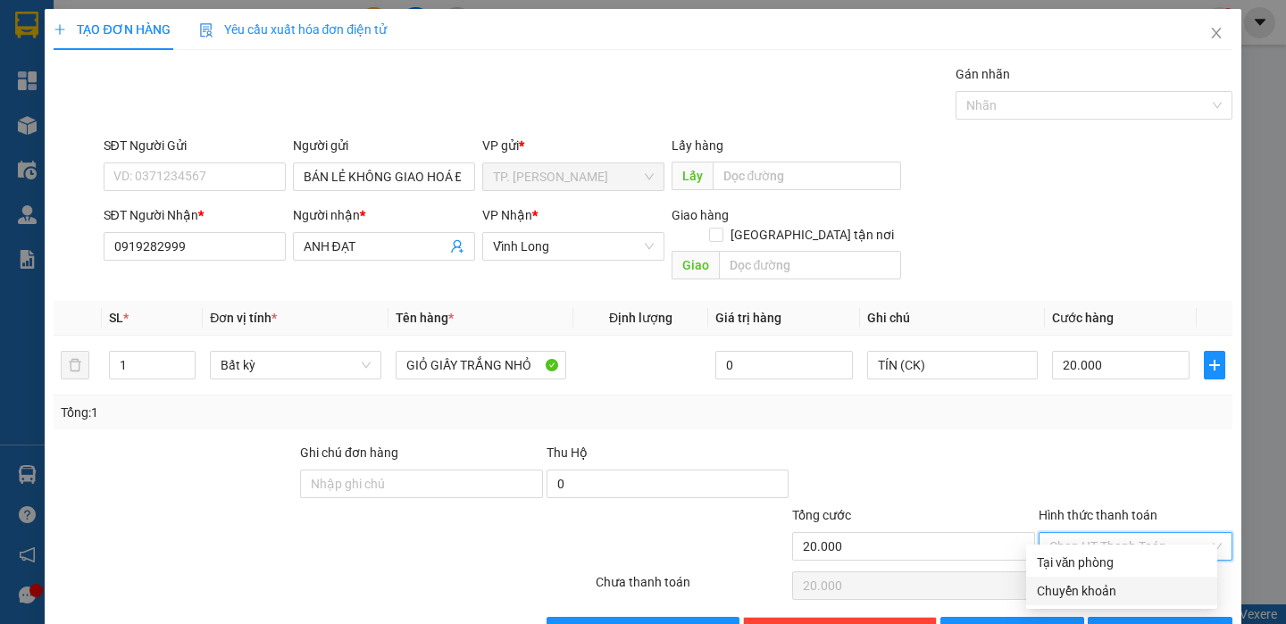
click at [1092, 581] on div "Chuyển khoản" at bounding box center [1122, 591] width 170 height 20
type input "0"
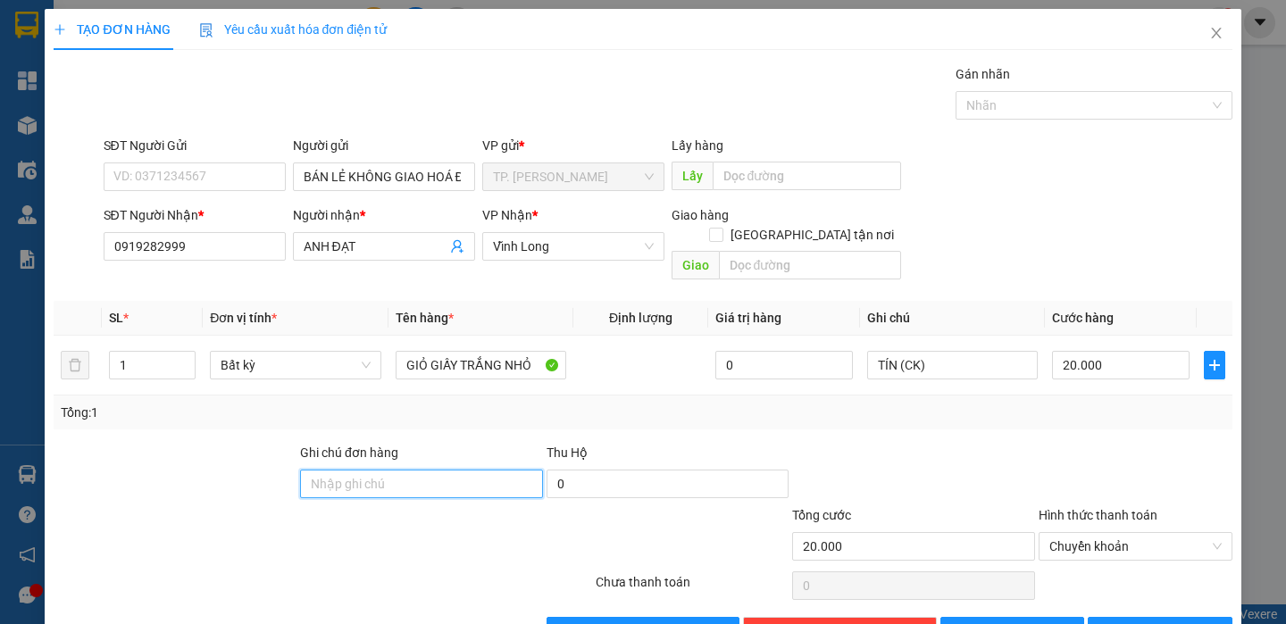
click at [463, 470] on input "Ghi chú đơn hàng" at bounding box center [421, 484] width 243 height 29
type input "CK LÚC 19H15 [DATE]"
click at [1133, 621] on span "[PERSON_NAME] và In" at bounding box center [1183, 631] width 125 height 20
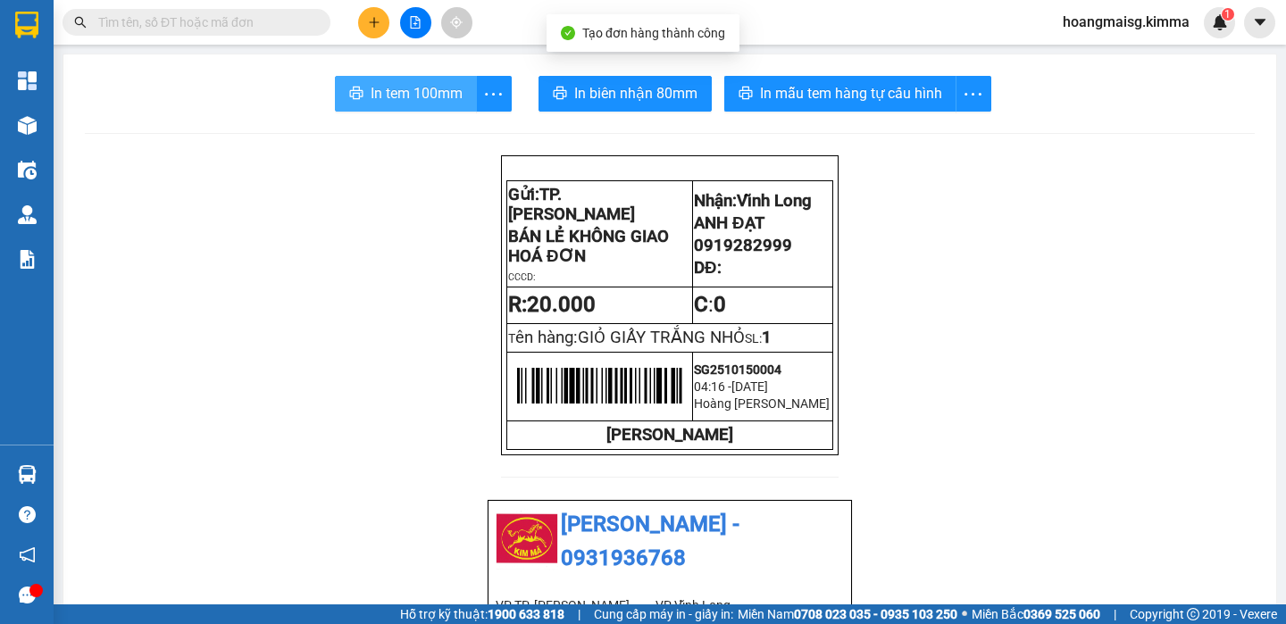
click at [396, 88] on span "In tem 100mm" at bounding box center [417, 93] width 92 height 22
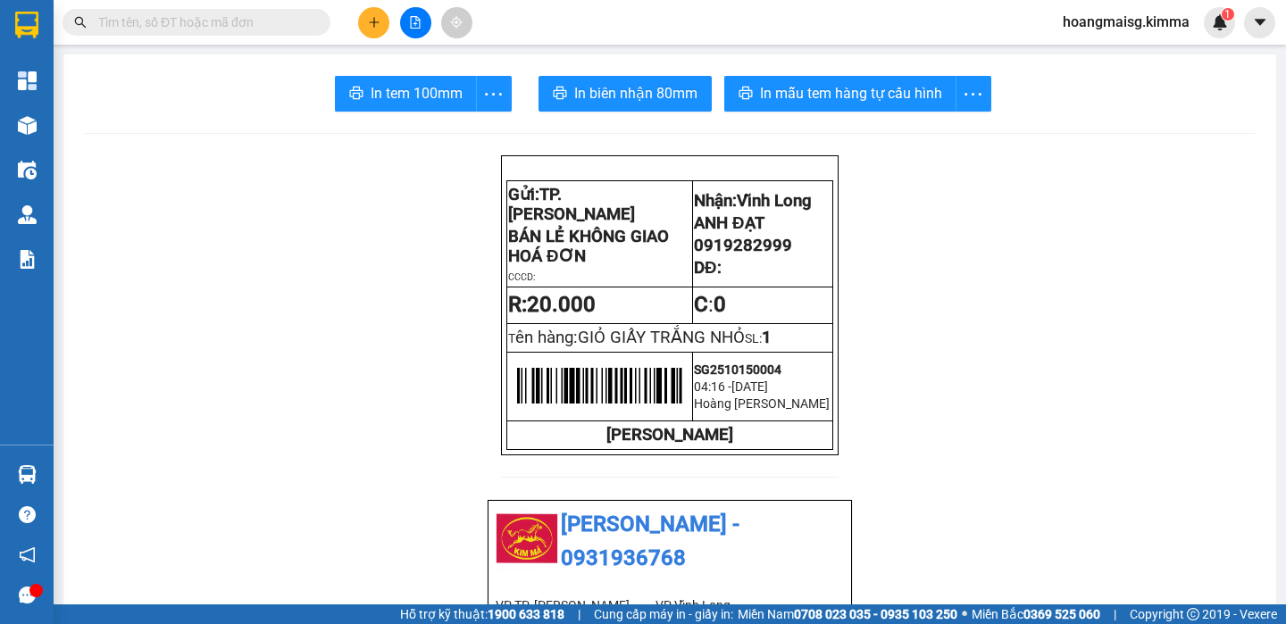
click at [742, 249] on span "0919282999" at bounding box center [743, 246] width 98 height 20
copy span "0919282999"
click at [266, 12] on input "text" at bounding box center [203, 22] width 211 height 20
paste input "0919282999"
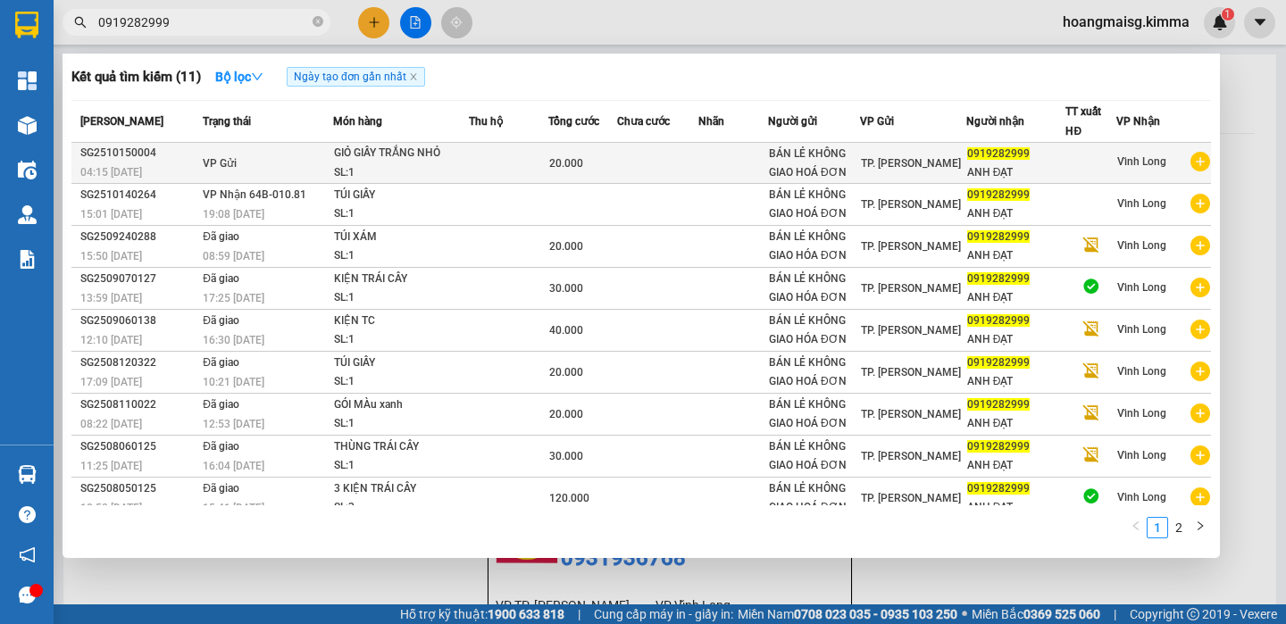
type input "0919282999"
click at [436, 148] on div "GIỎ GIẤY TRẮNG NHỎ" at bounding box center [401, 154] width 134 height 20
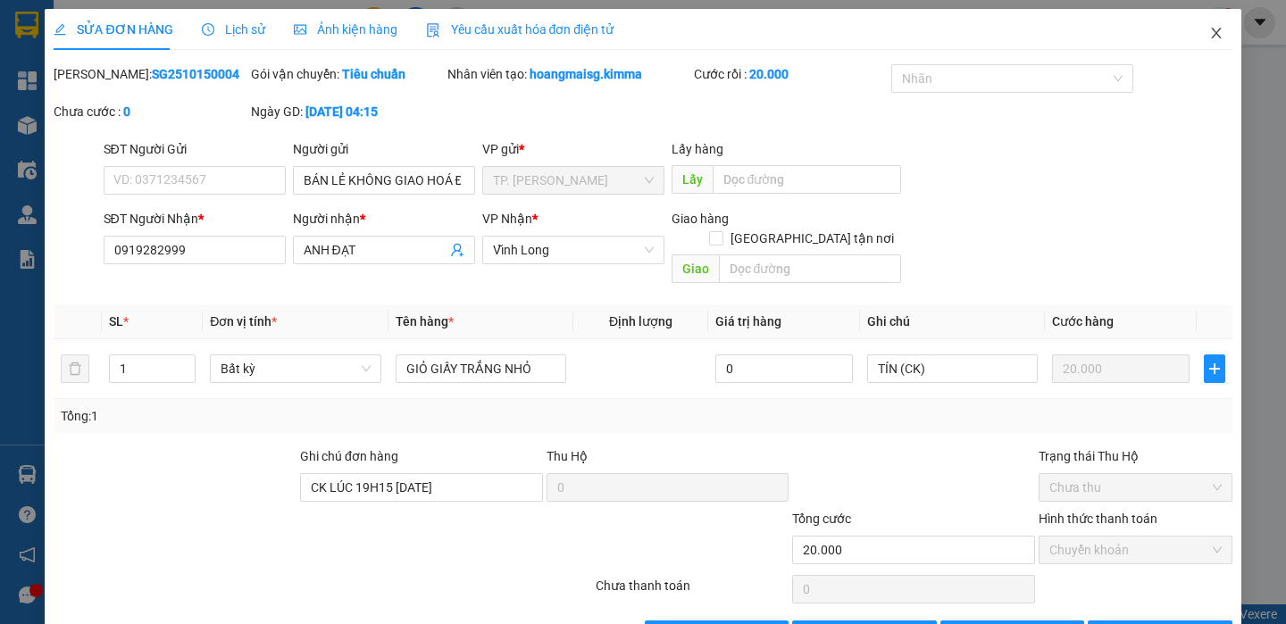
click at [1191, 24] on span "Close" at bounding box center [1216, 34] width 50 height 50
